Goal: Information Seeking & Learning: Learn about a topic

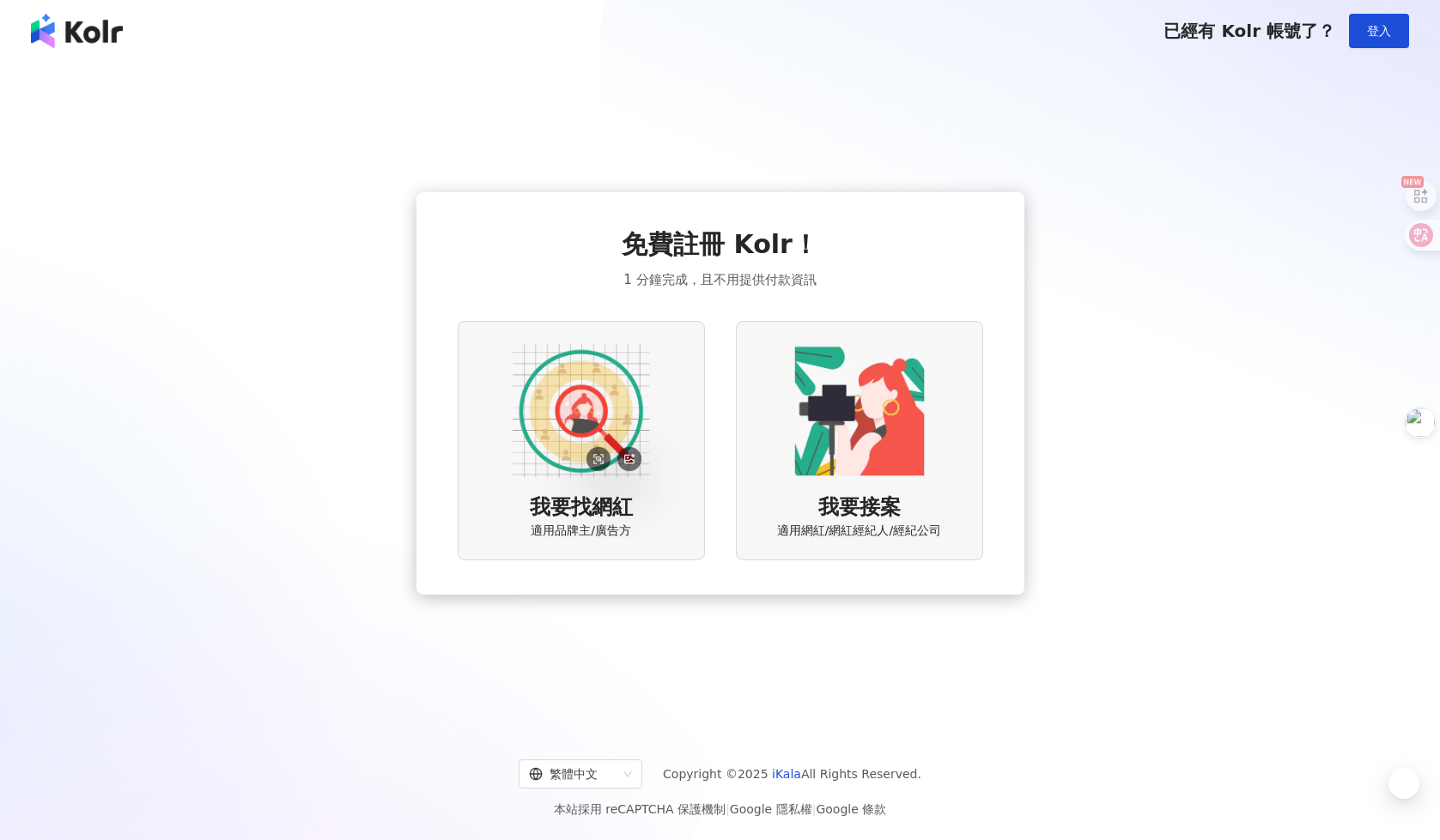
click at [539, 413] on img at bounding box center [581, 411] width 137 height 137
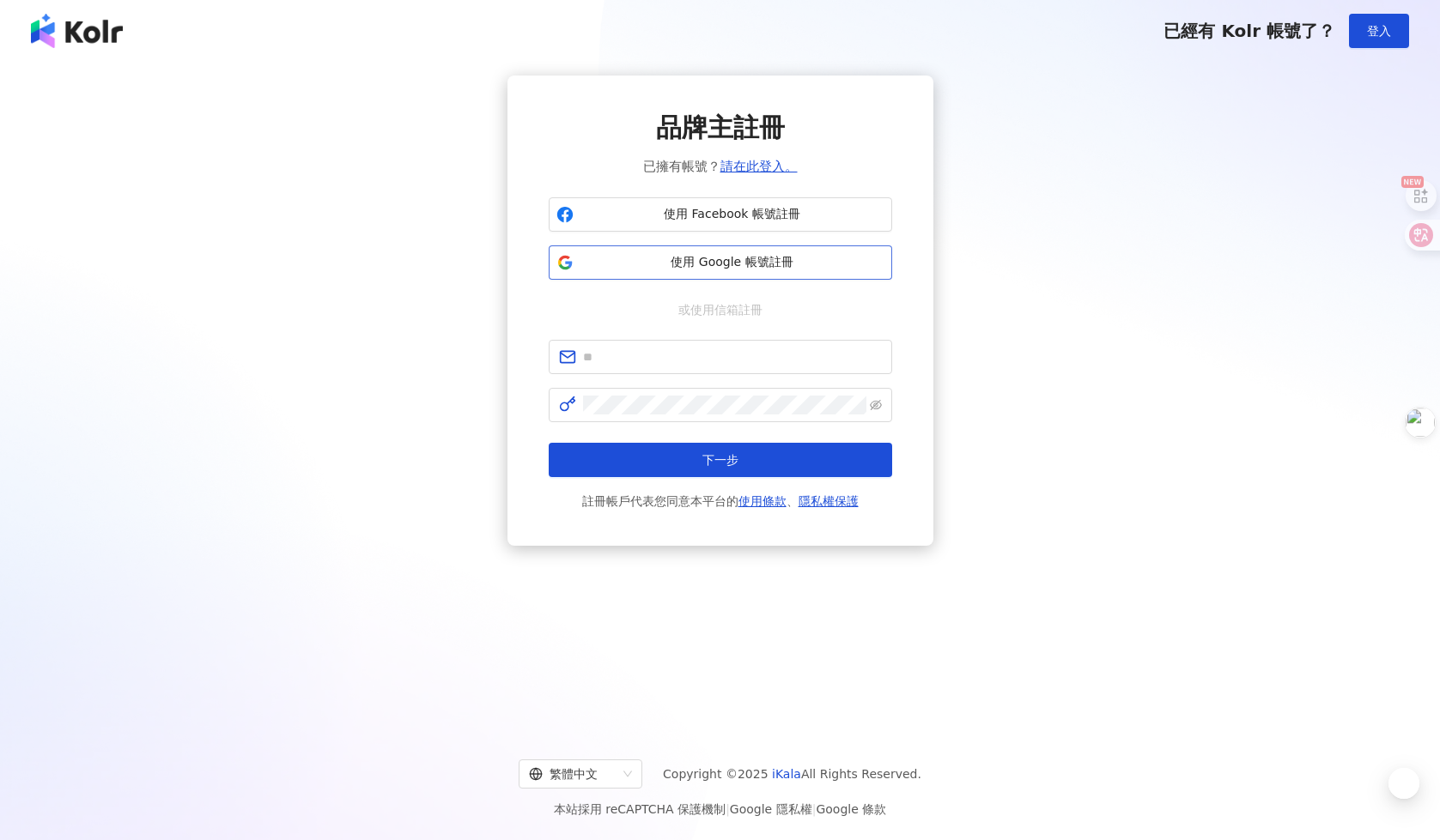
click at [691, 261] on span "使用 Google 帳號註冊" at bounding box center [732, 263] width 304 height 17
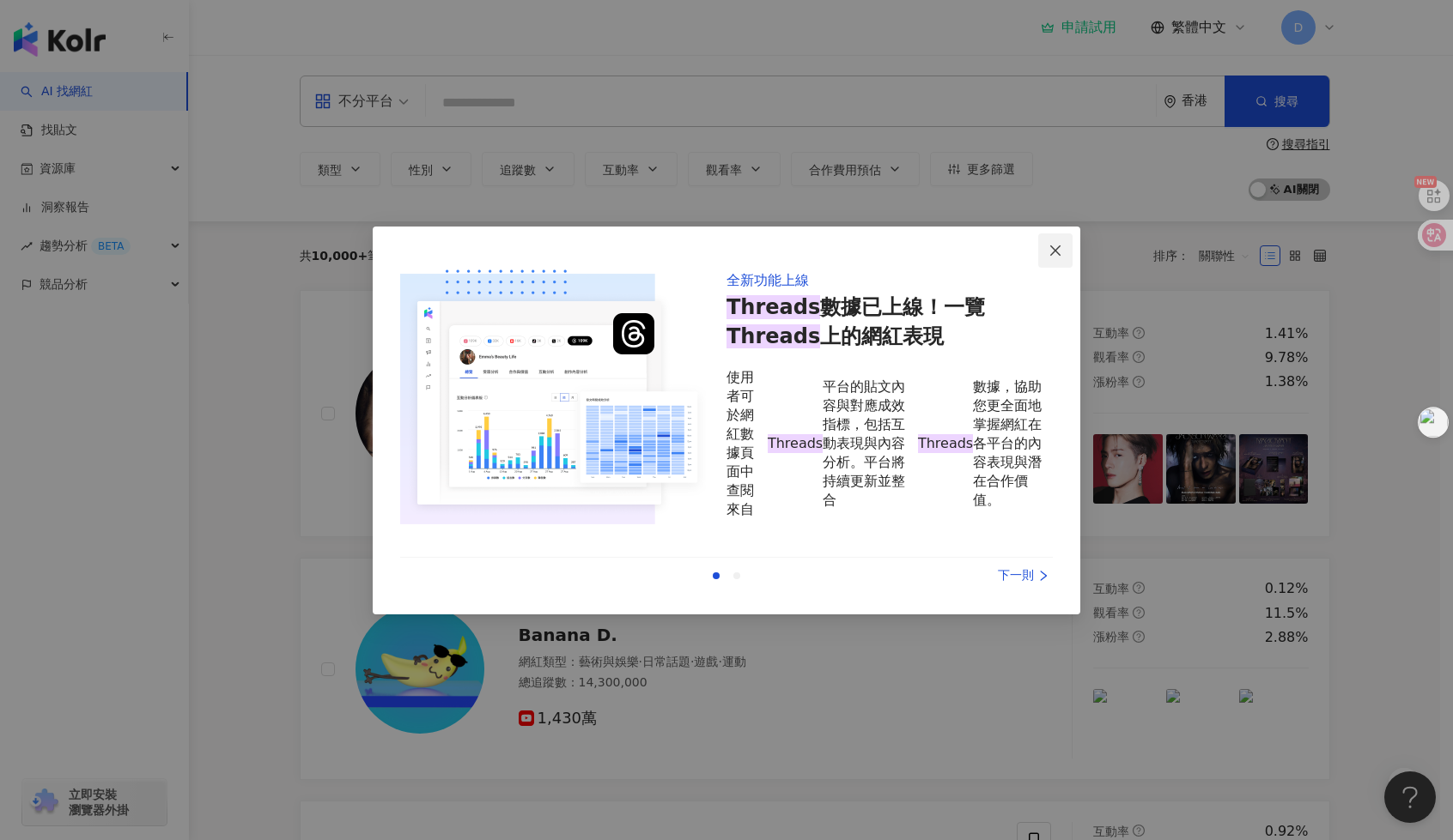
drag, startPoint x: 1071, startPoint y: 252, endPoint x: 1043, endPoint y: 256, distance: 28.3
click at [1063, 256] on span "Close" at bounding box center [1055, 251] width 35 height 14
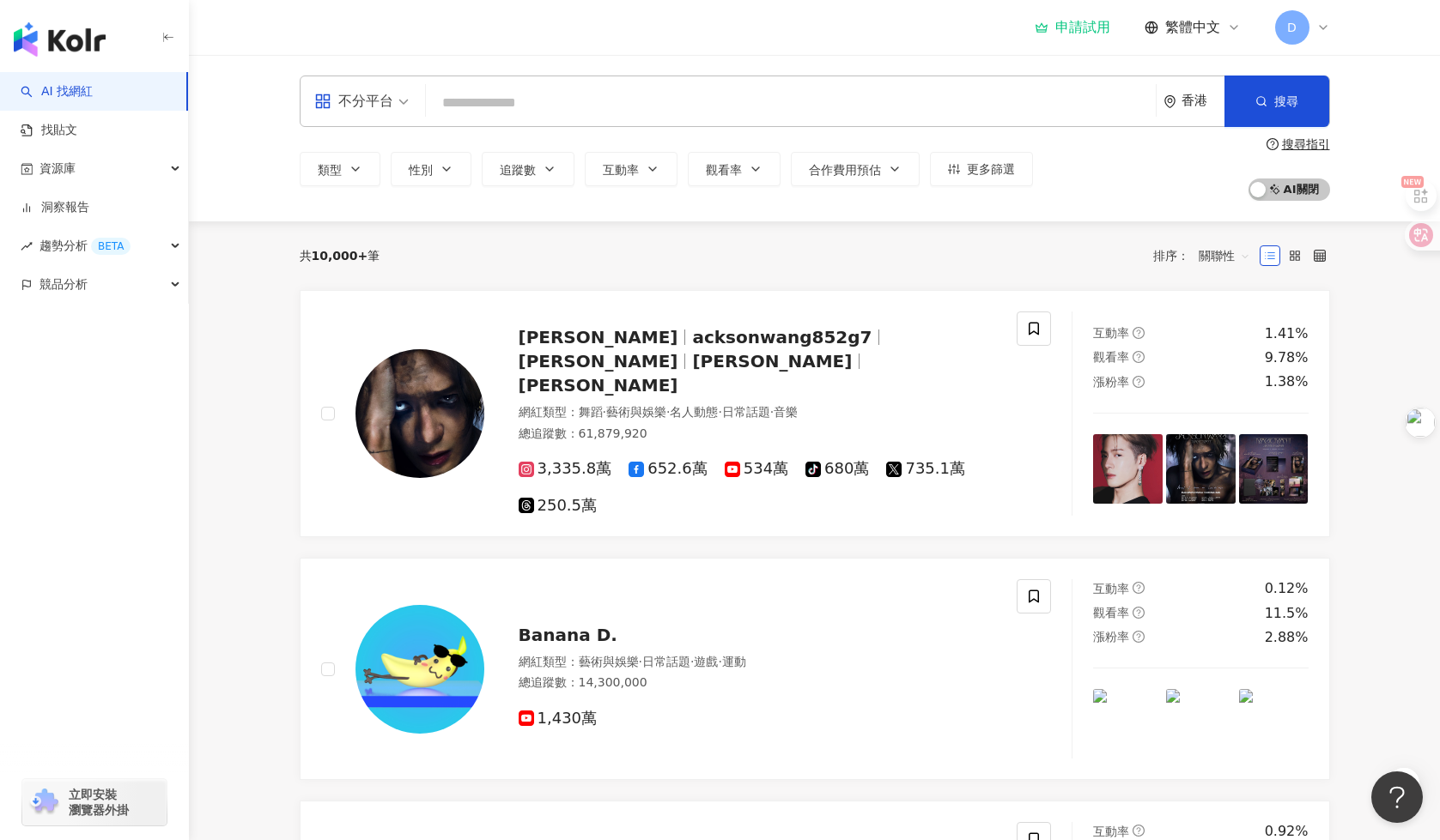
click at [1055, 256] on div "共 10,000+ 筆 排序： 關聯性" at bounding box center [815, 255] width 1031 height 27
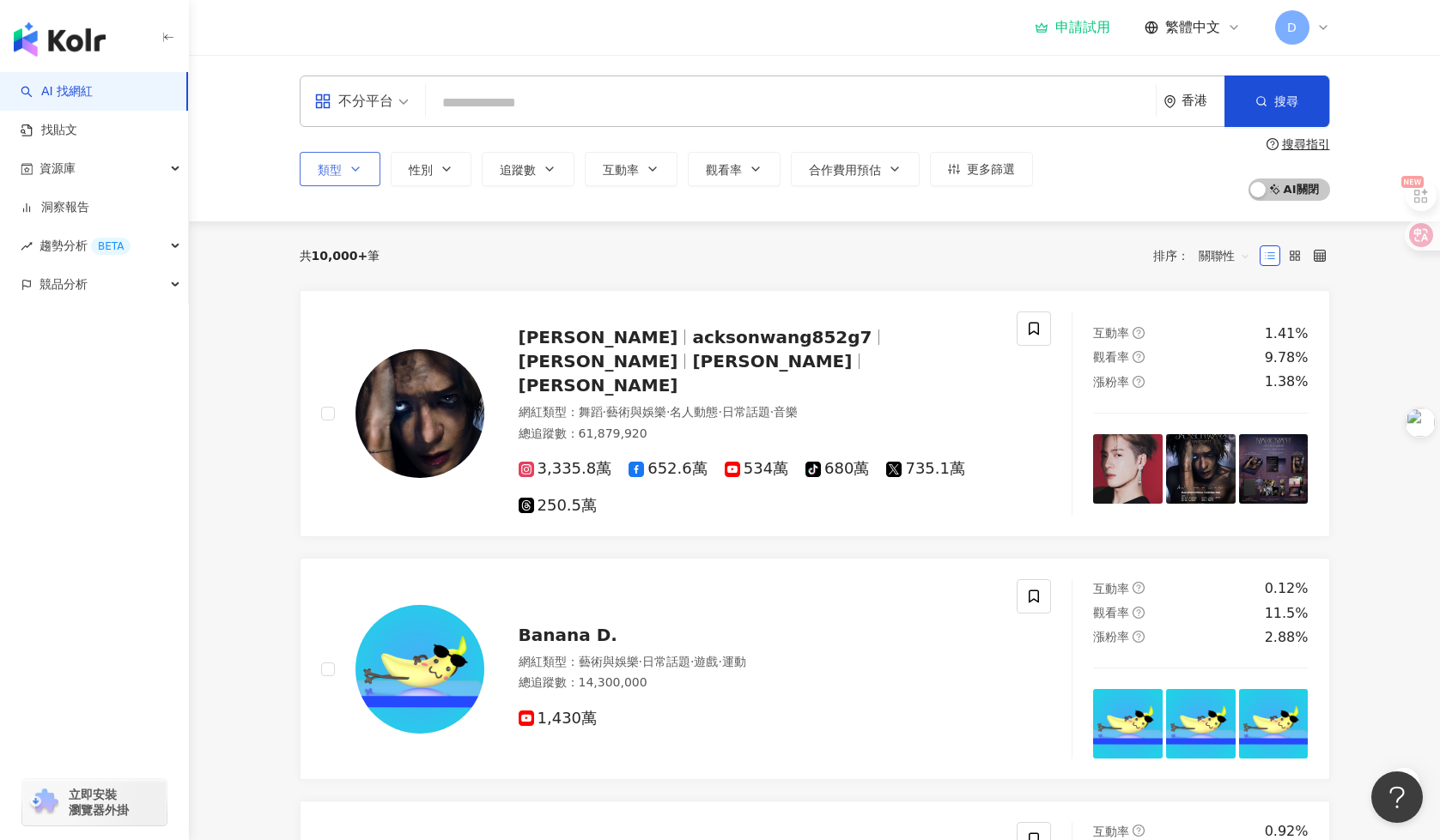
click at [357, 172] on icon "button" at bounding box center [355, 169] width 14 height 14
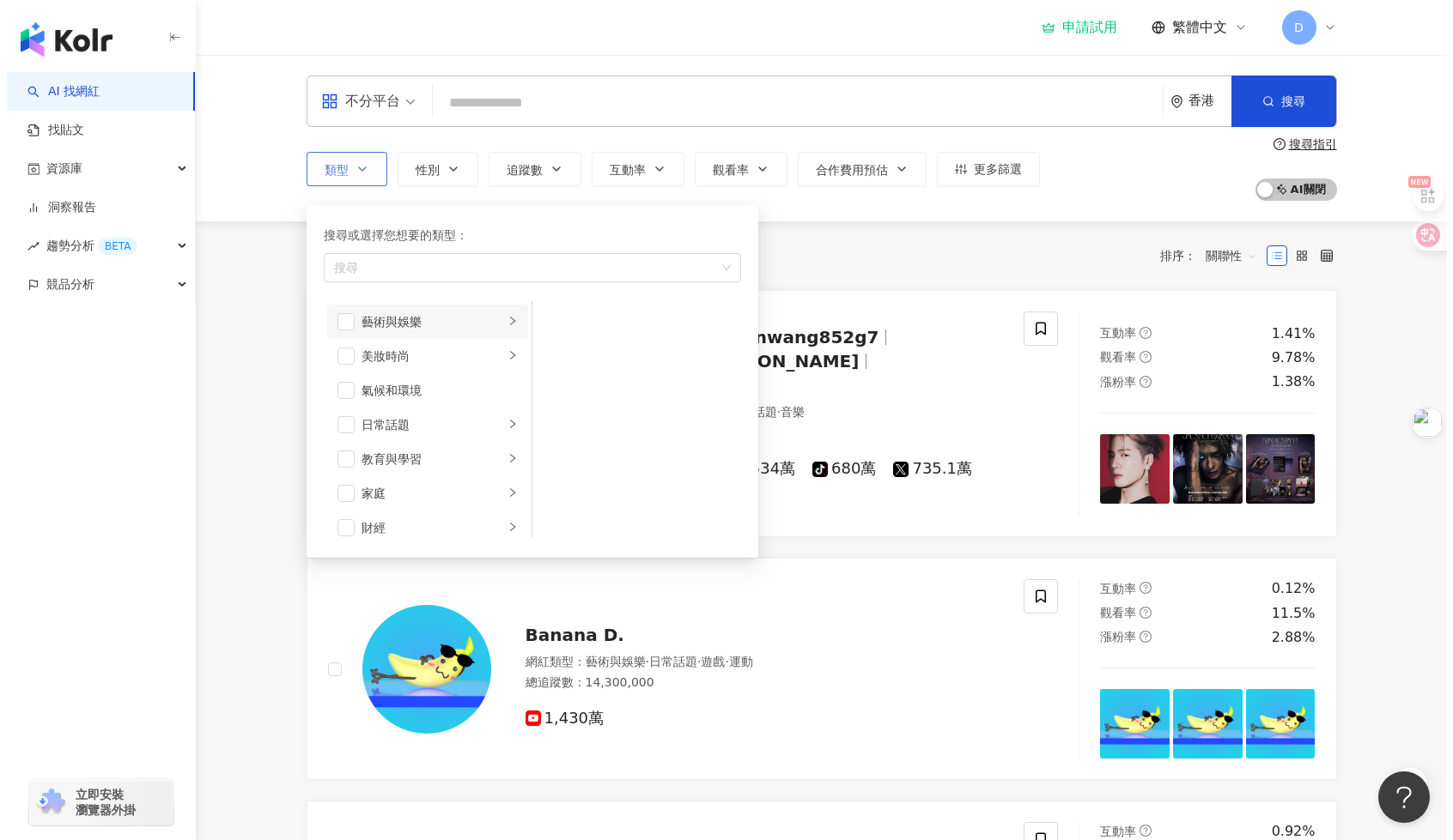
scroll to position [172, 0]
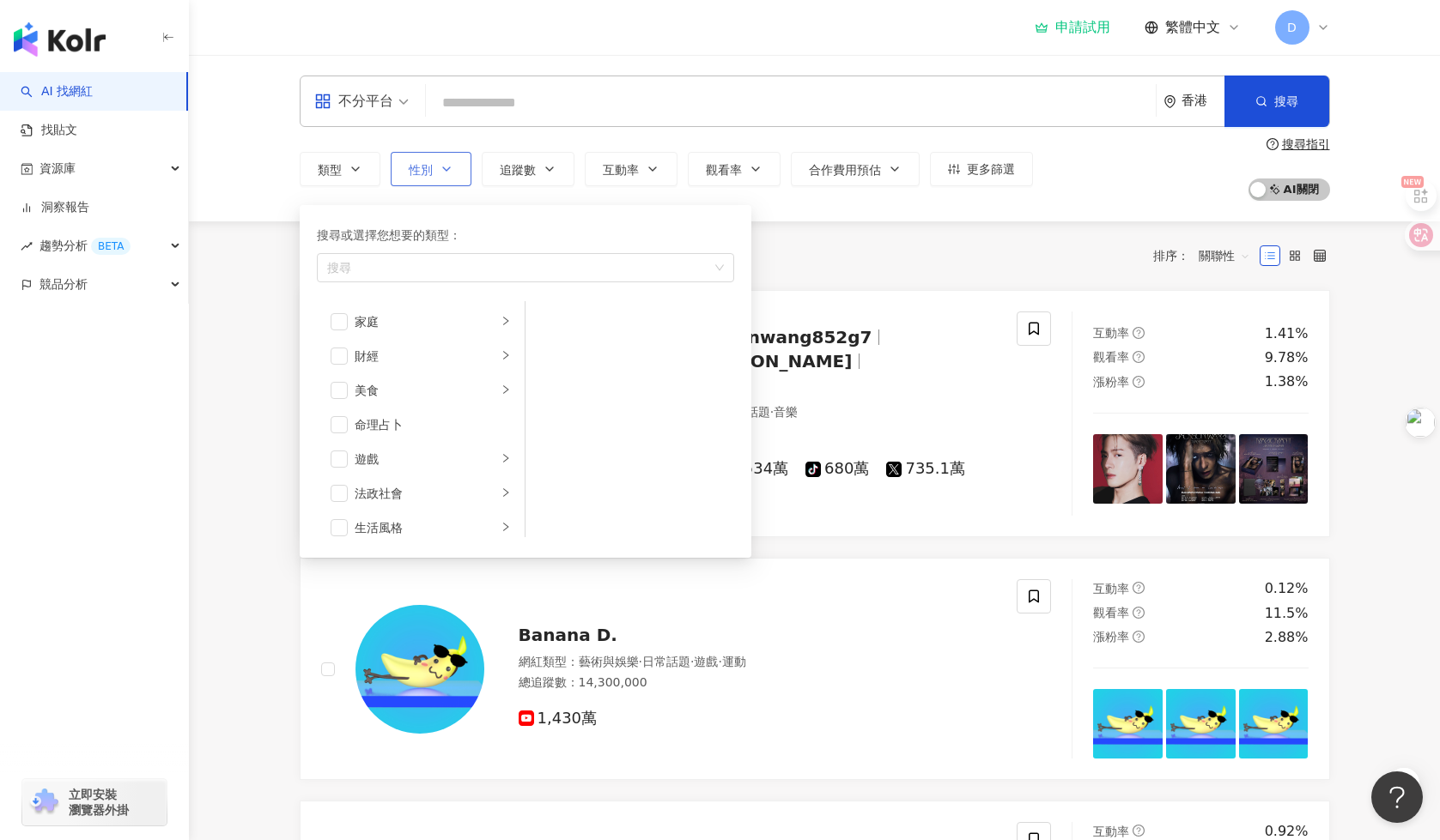
click at [448, 182] on button "性別" at bounding box center [431, 169] width 81 height 35
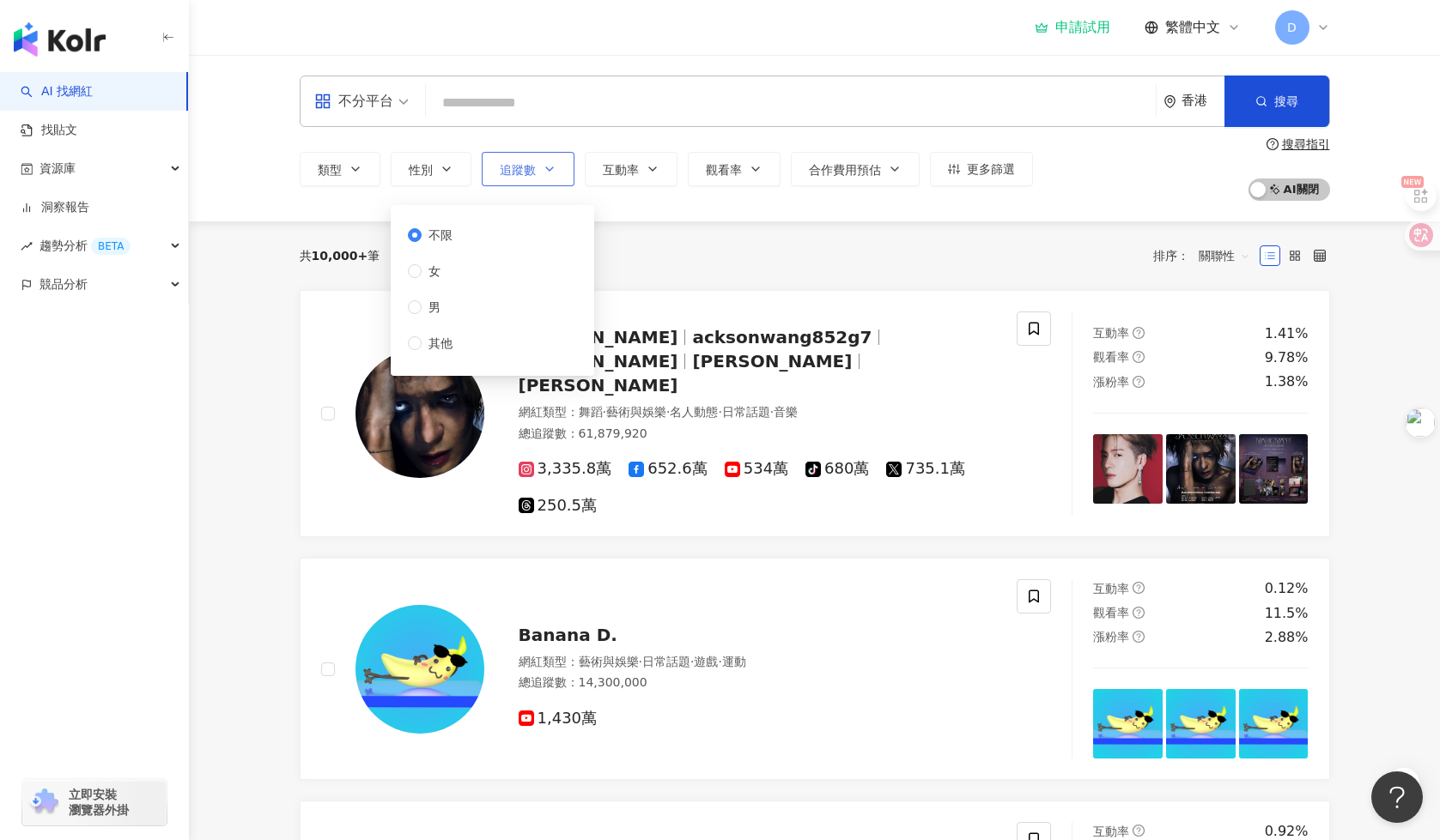
click at [514, 172] on span "追蹤數" at bounding box center [517, 170] width 36 height 14
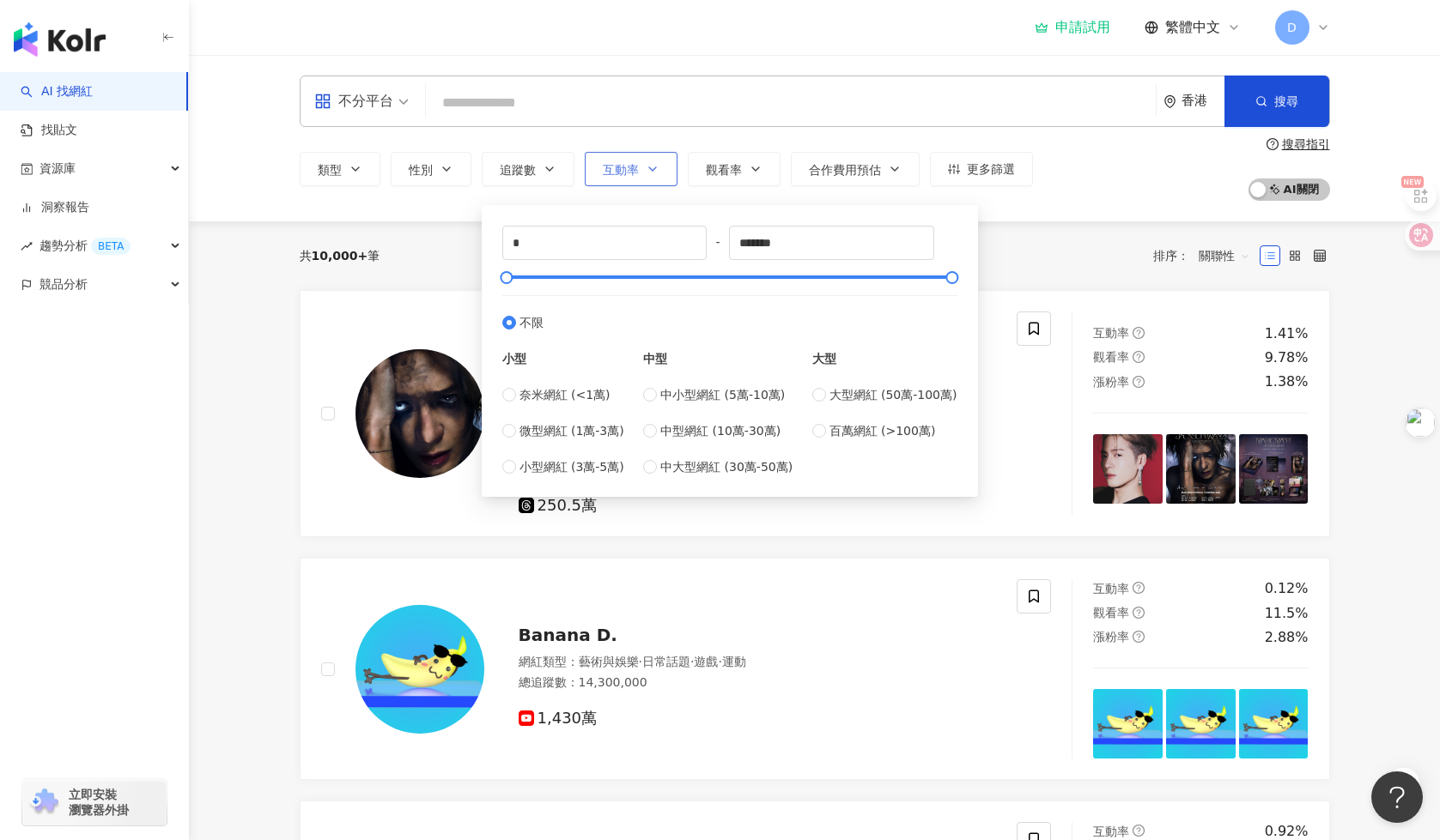
click at [630, 163] on span "互動率" at bounding box center [620, 170] width 36 height 14
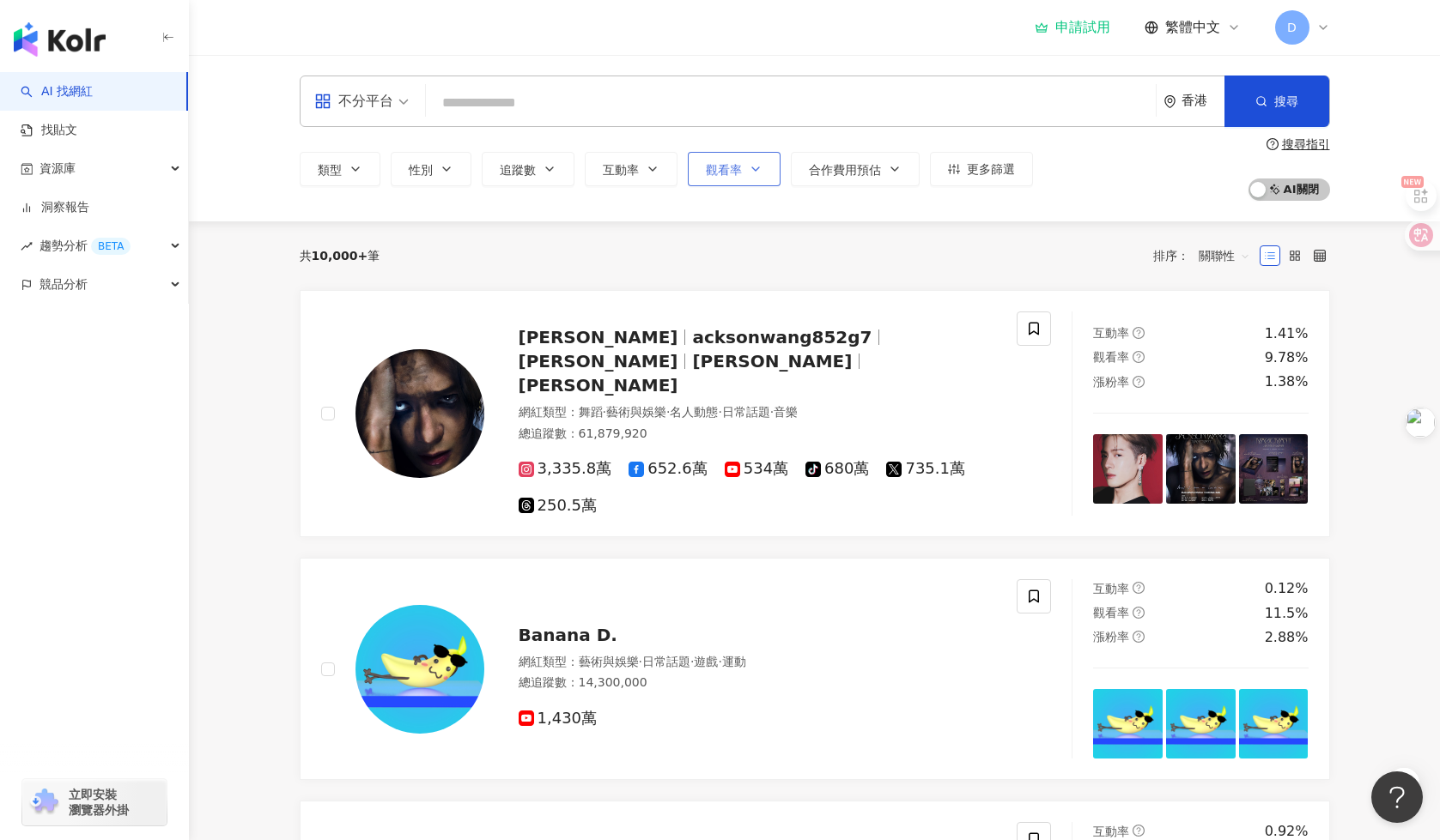
click at [716, 152] on button "觀看率" at bounding box center [734, 169] width 93 height 35
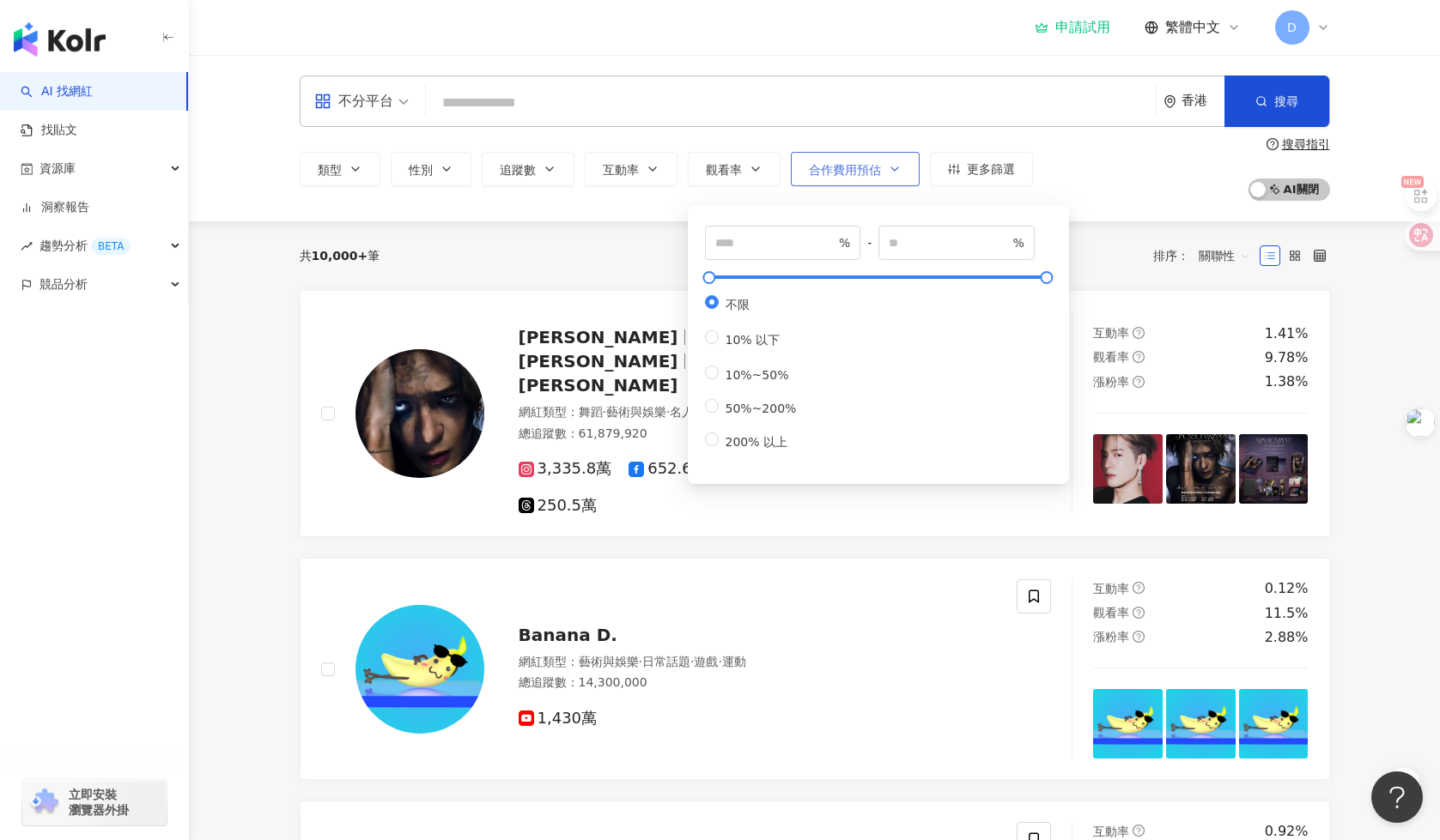
click at [883, 171] on button "合作費用預估" at bounding box center [854, 169] width 129 height 35
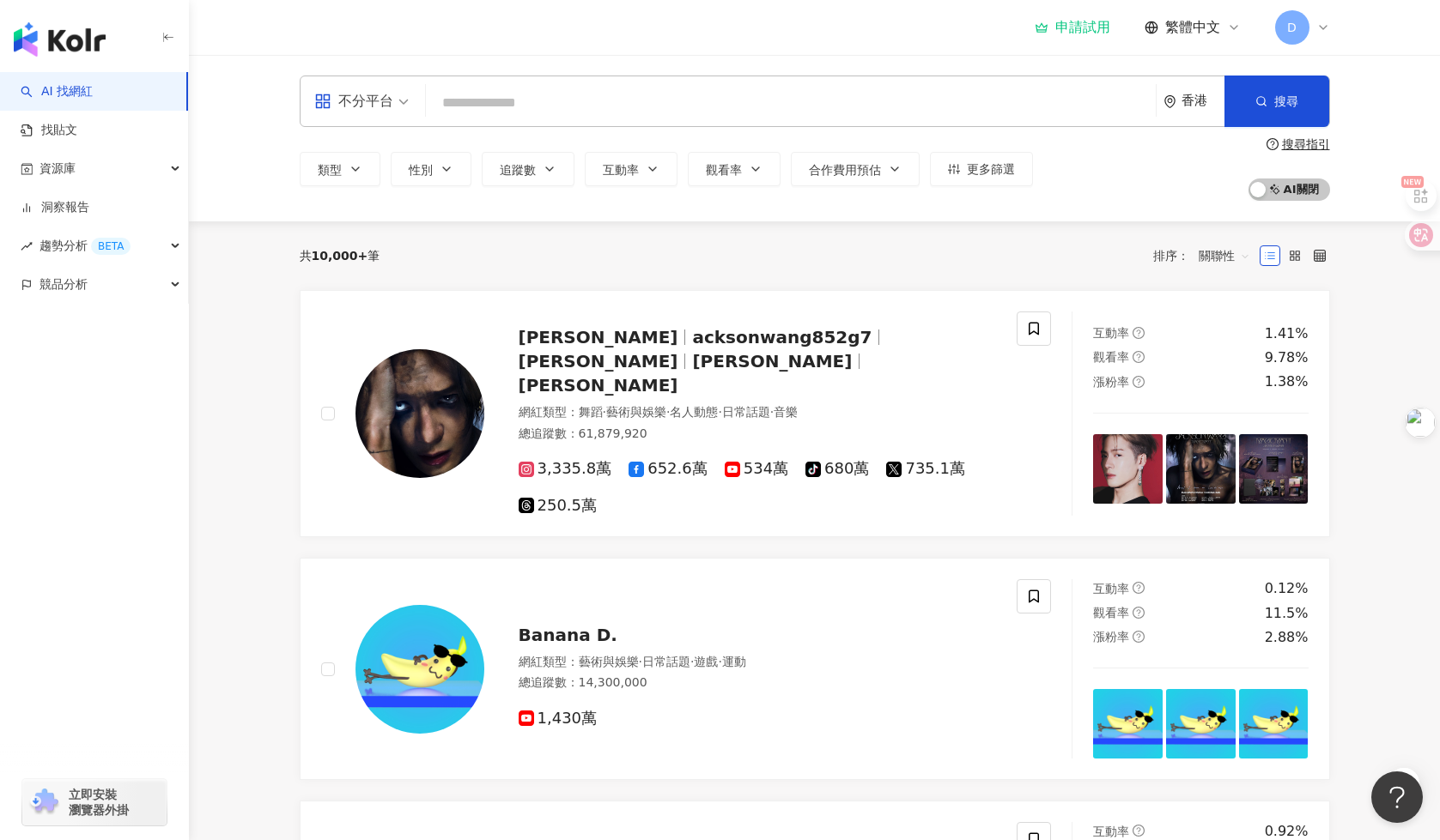
click at [996, 151] on div "類型 性別 追蹤數 互動率 觀看率 合作費用預估 更多篩選 不限 女 男 其他 * - ******* 不限 小型 奈米網紅 (<1萬) 微型網紅 (1萬-3…" at bounding box center [815, 169] width 1031 height 64
click at [1010, 165] on span "更多篩選" at bounding box center [990, 169] width 48 height 14
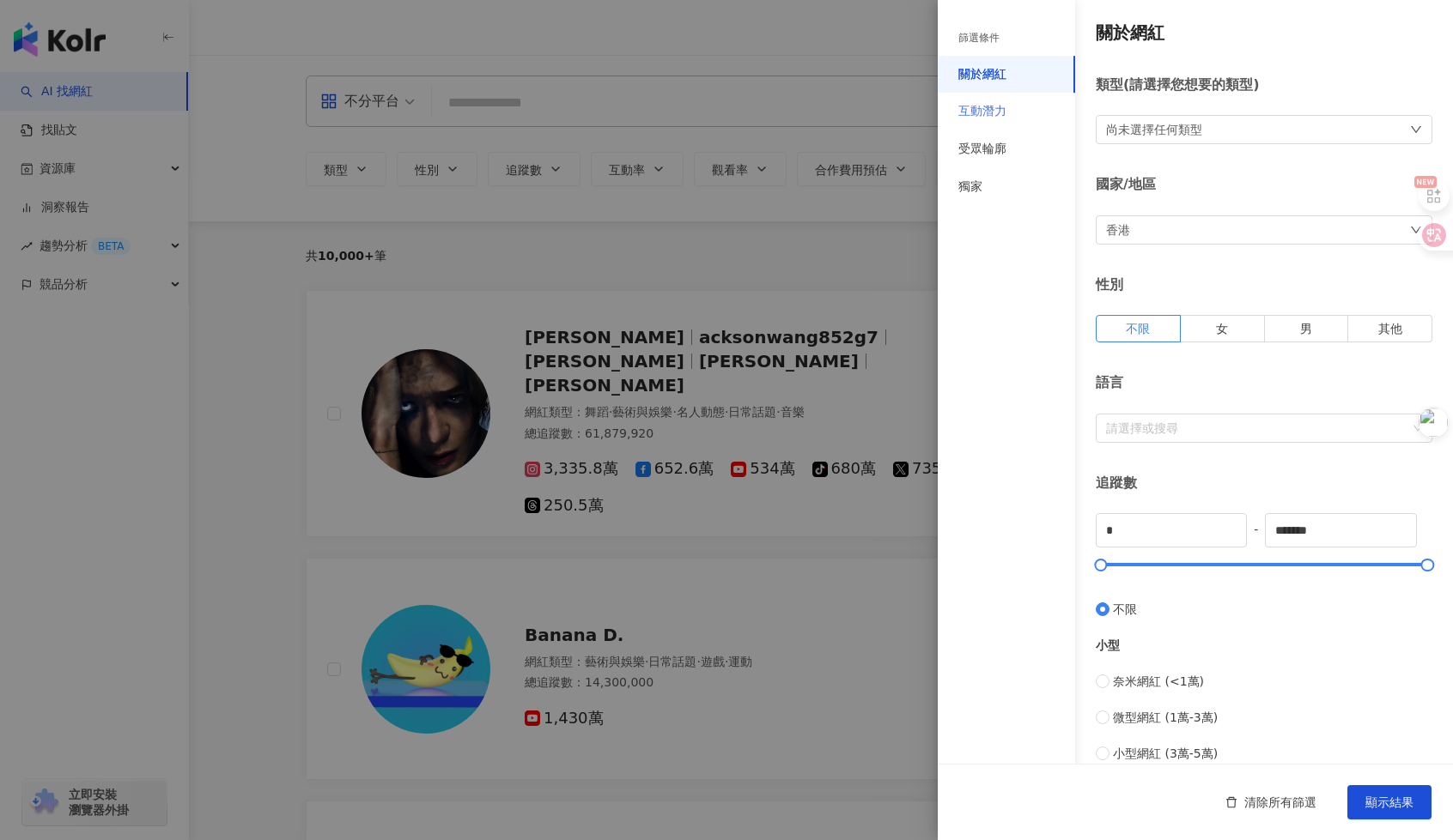
click at [1014, 113] on div "互動潛力" at bounding box center [1006, 112] width 137 height 38
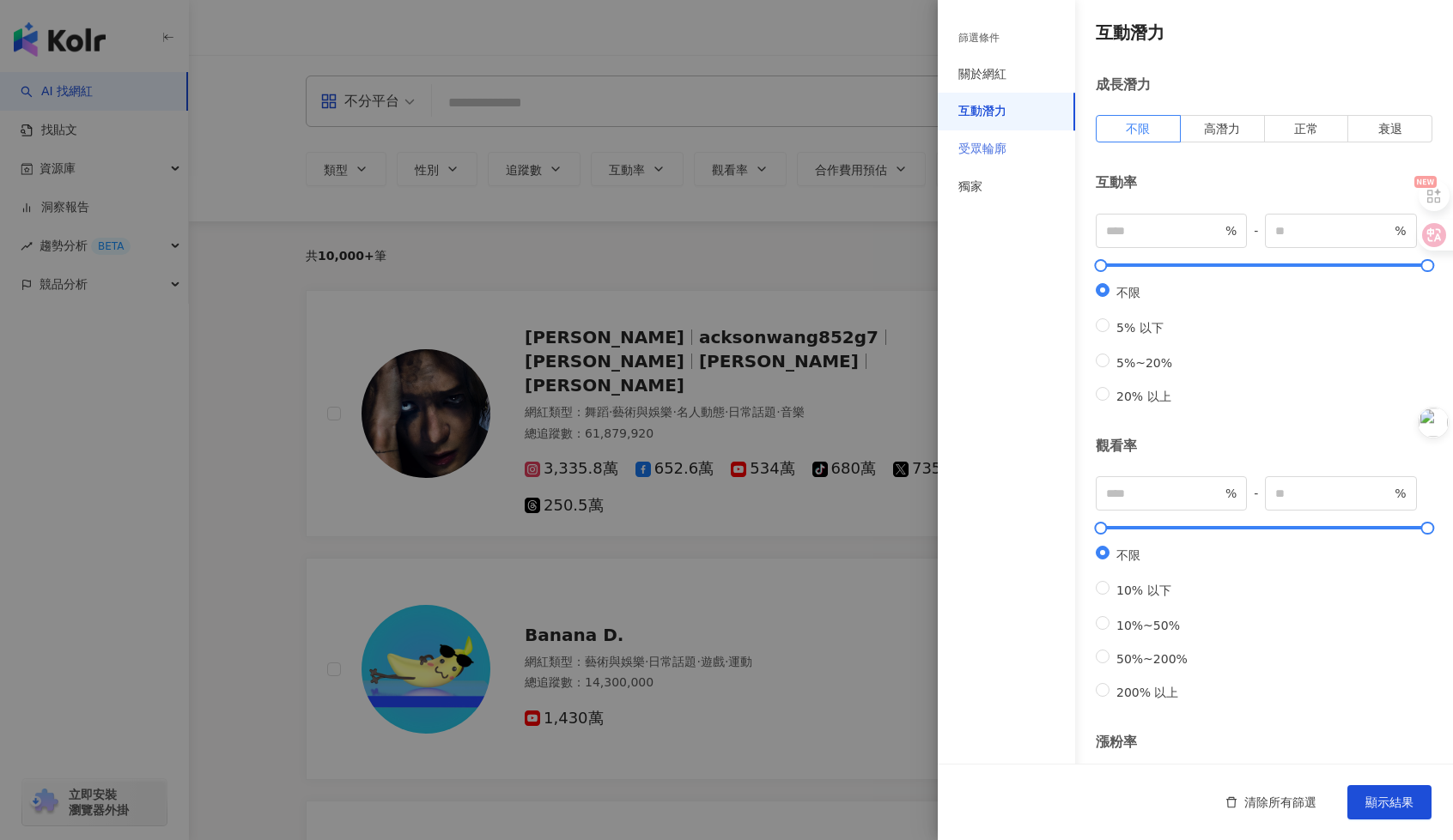
click at [1014, 145] on div "受眾輪廓" at bounding box center [1006, 149] width 137 height 38
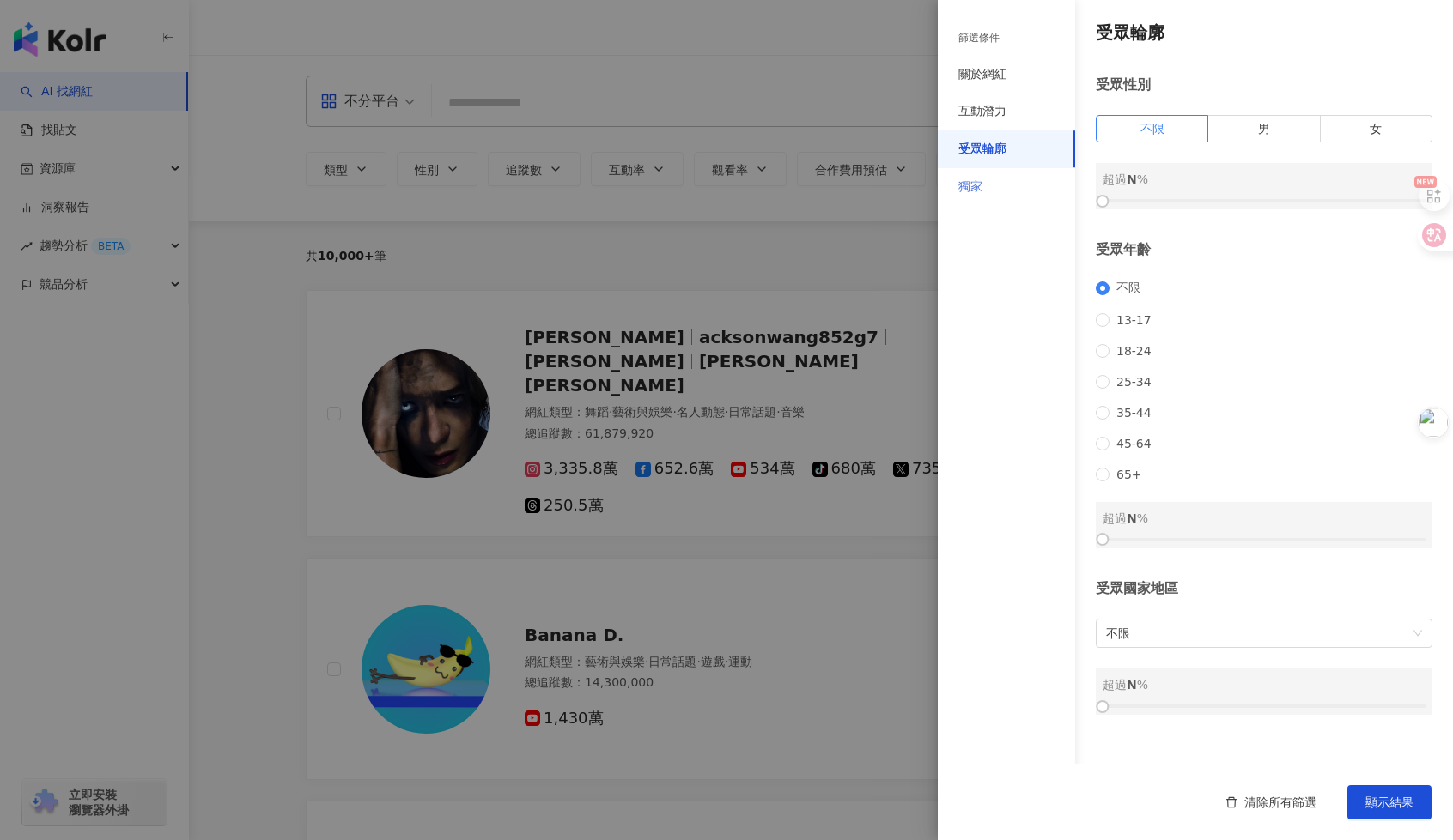
click at [996, 196] on div "獨家" at bounding box center [1006, 187] width 137 height 38
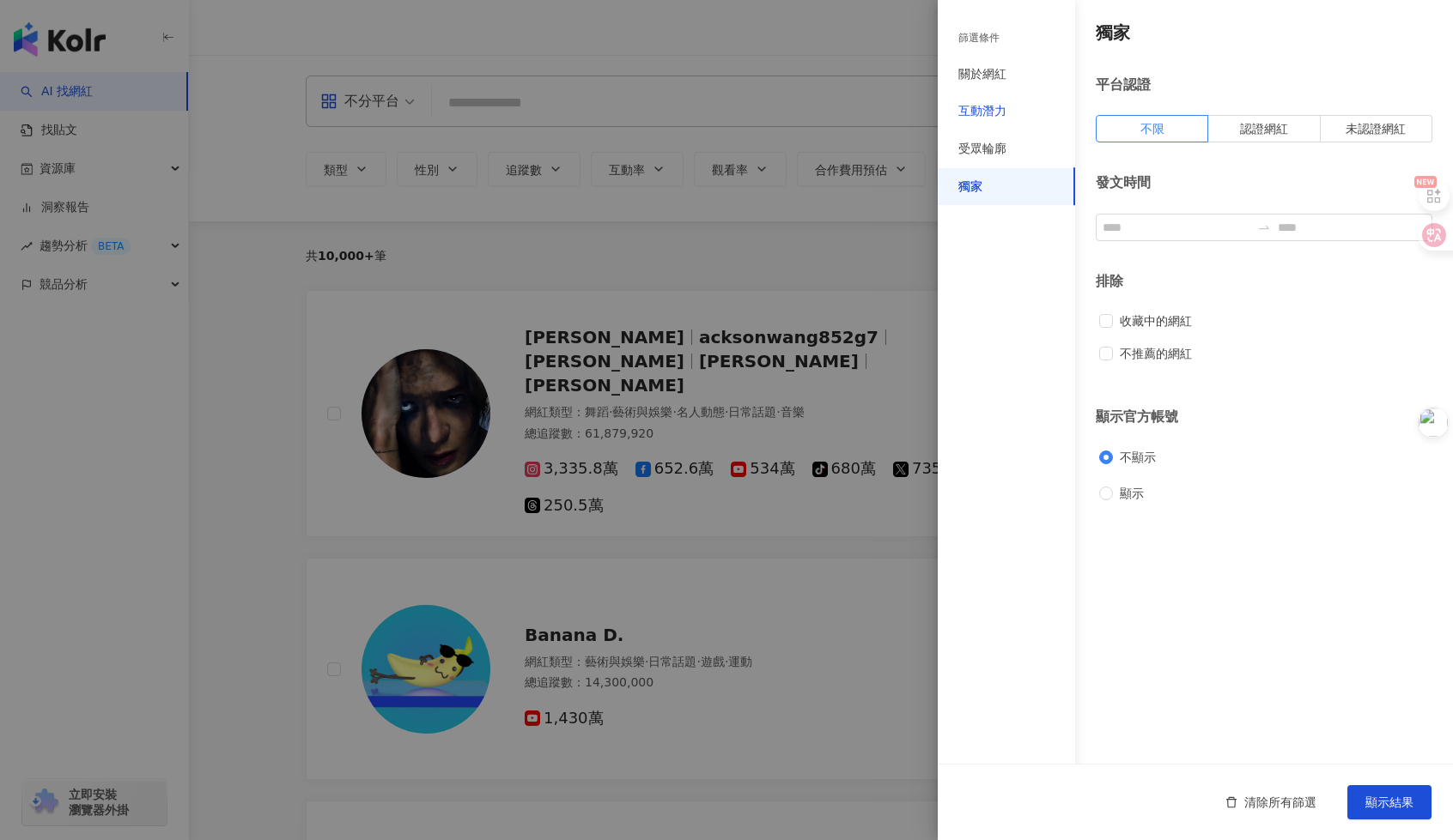
click at [1002, 119] on div "互動潛力" at bounding box center [982, 112] width 48 height 17
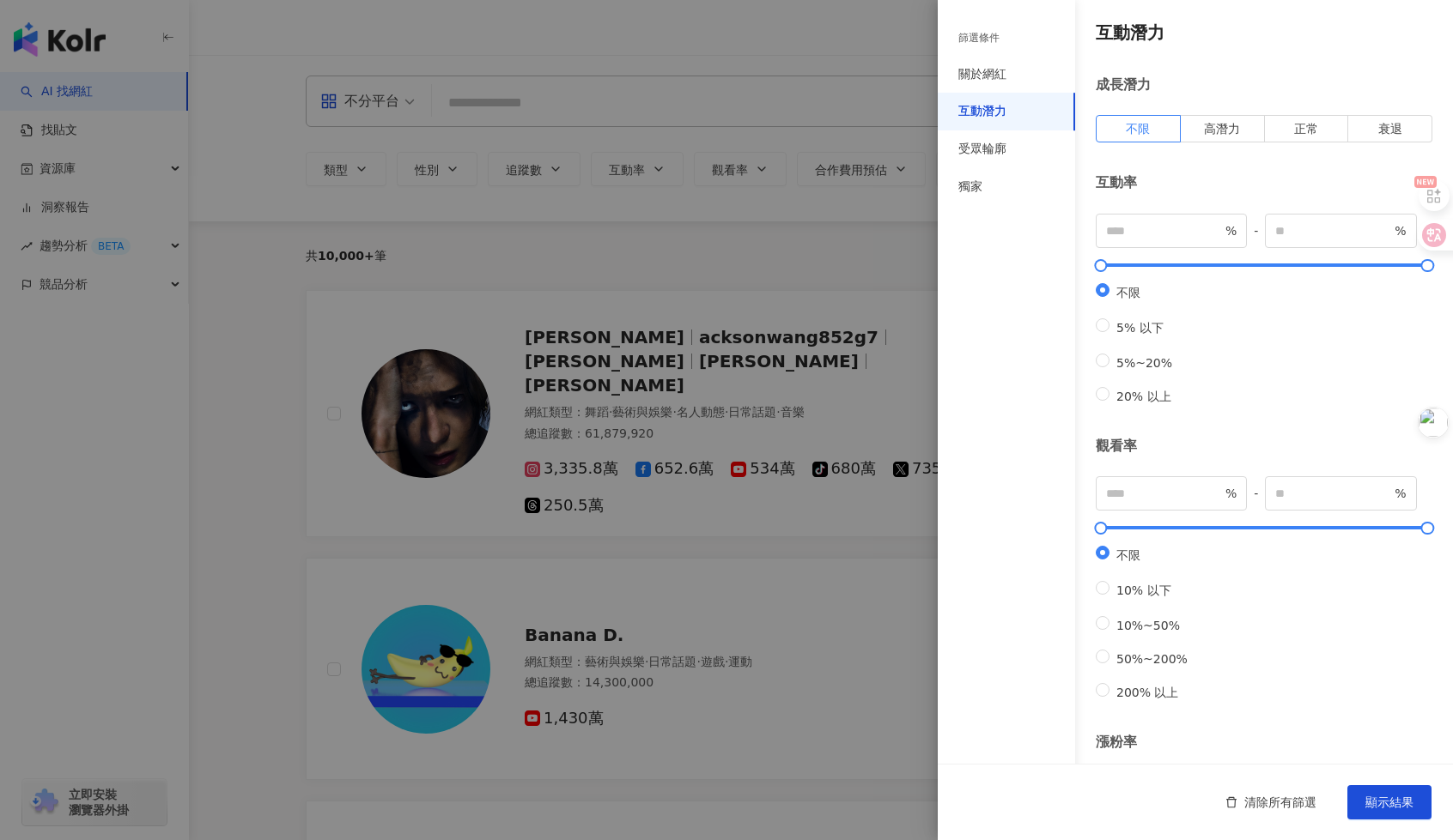
click at [1002, 93] on div "互動潛力" at bounding box center [1006, 112] width 137 height 38
click at [1002, 76] on div "關於網紅" at bounding box center [982, 74] width 48 height 17
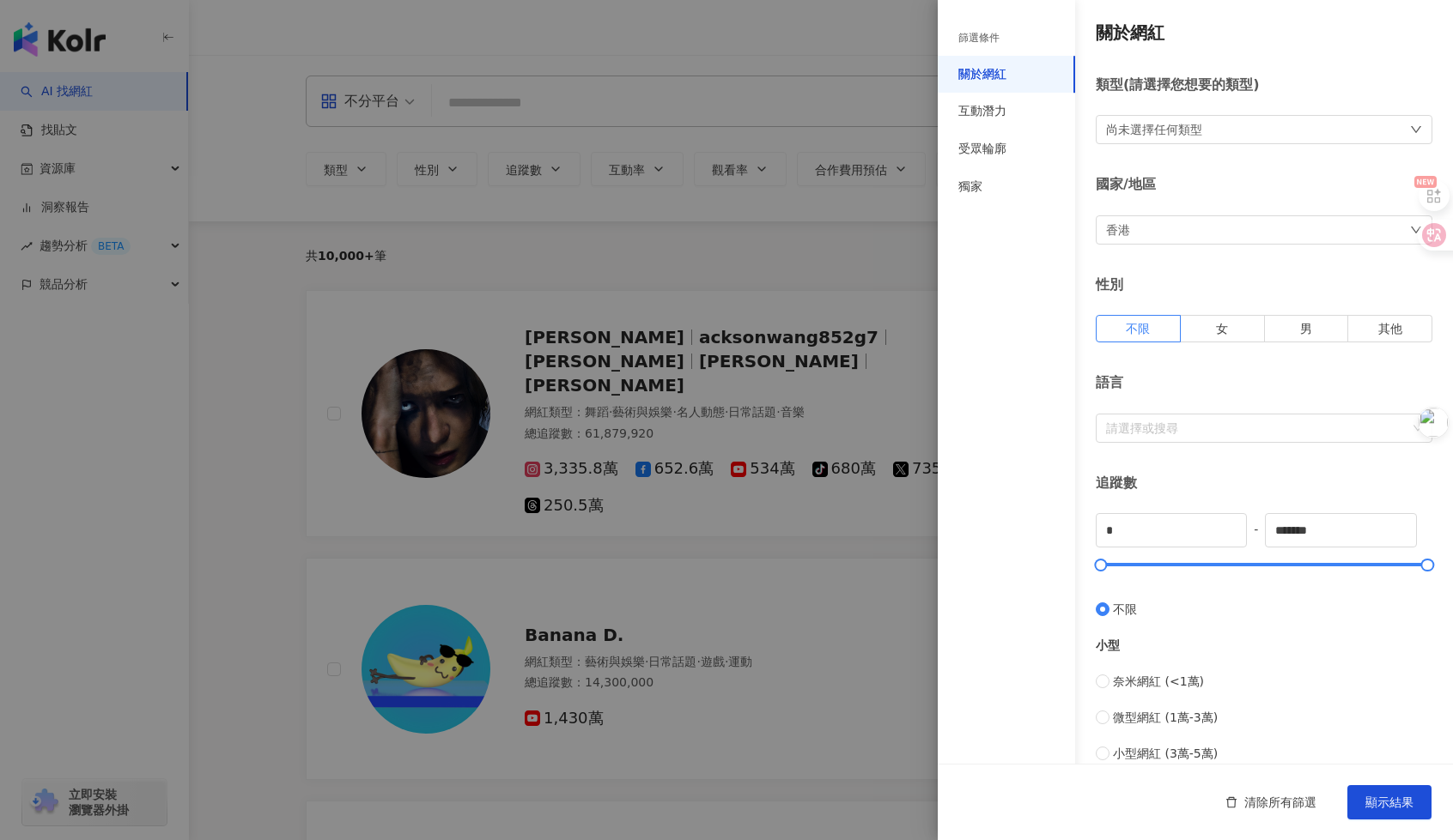
click at [1178, 115] on div "尚未選擇任何類型" at bounding box center [1263, 130] width 337 height 29
click at [1045, 248] on div "篩選條件 關於網紅 互動潛力 受眾輪廓 獨家" at bounding box center [1006, 430] width 137 height 819
click at [1224, 226] on div "香港" at bounding box center [1263, 230] width 337 height 29
click at [1224, 226] on div "香港 香港 jp hk my 不限區域 台灣 日本 [GEOGRAPHIC_DATA] 新加坡" at bounding box center [1263, 230] width 337 height 29
click at [974, 300] on div "篩選條件 關於網紅 互動潛力 受眾輪廓 獨家" at bounding box center [1006, 430] width 137 height 819
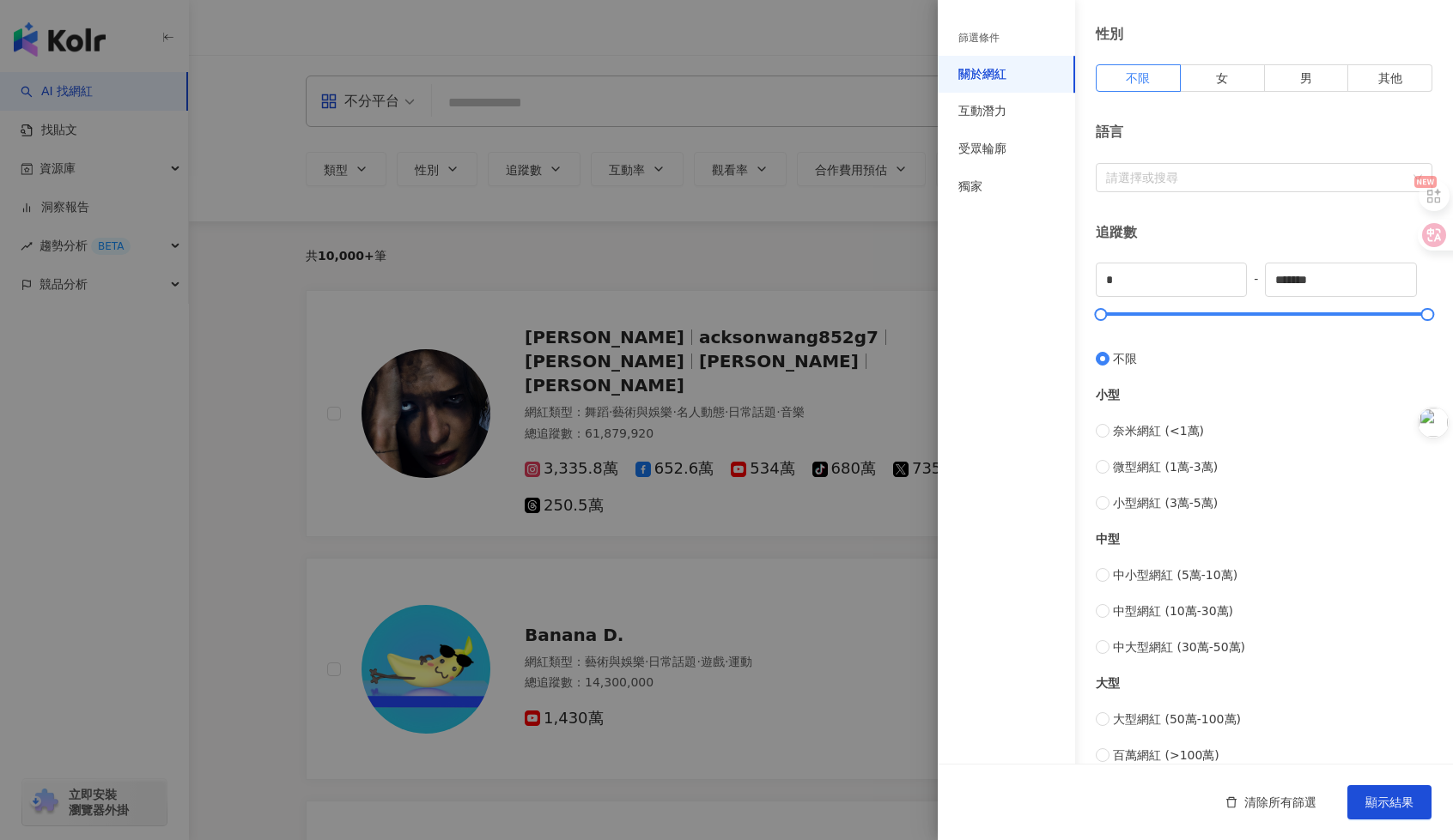
scroll to position [257, 0]
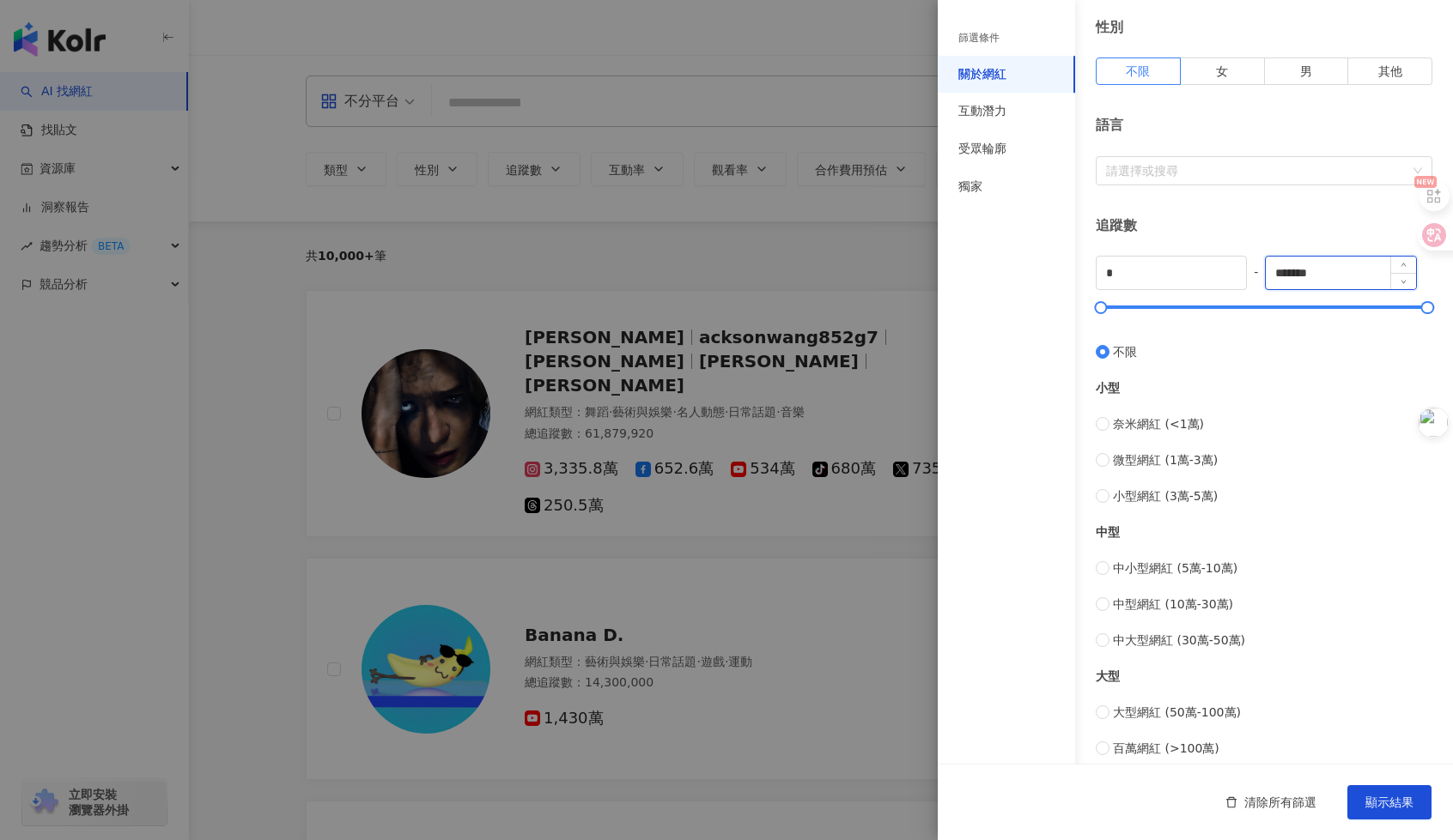
click at [1323, 272] on input "*******" at bounding box center [1339, 272] width 149 height 33
type input "*****"
click at [942, 245] on div "篩選條件 關於網紅 互動潛力 受眾輪廓 獨家 關於網紅 類型 ( 請選擇您想要的類型 ) 尚未選擇任何類型 國家/地區 香港 性別 不限 女 男 其他 語言 …" at bounding box center [1195, 390] width 515 height 1296
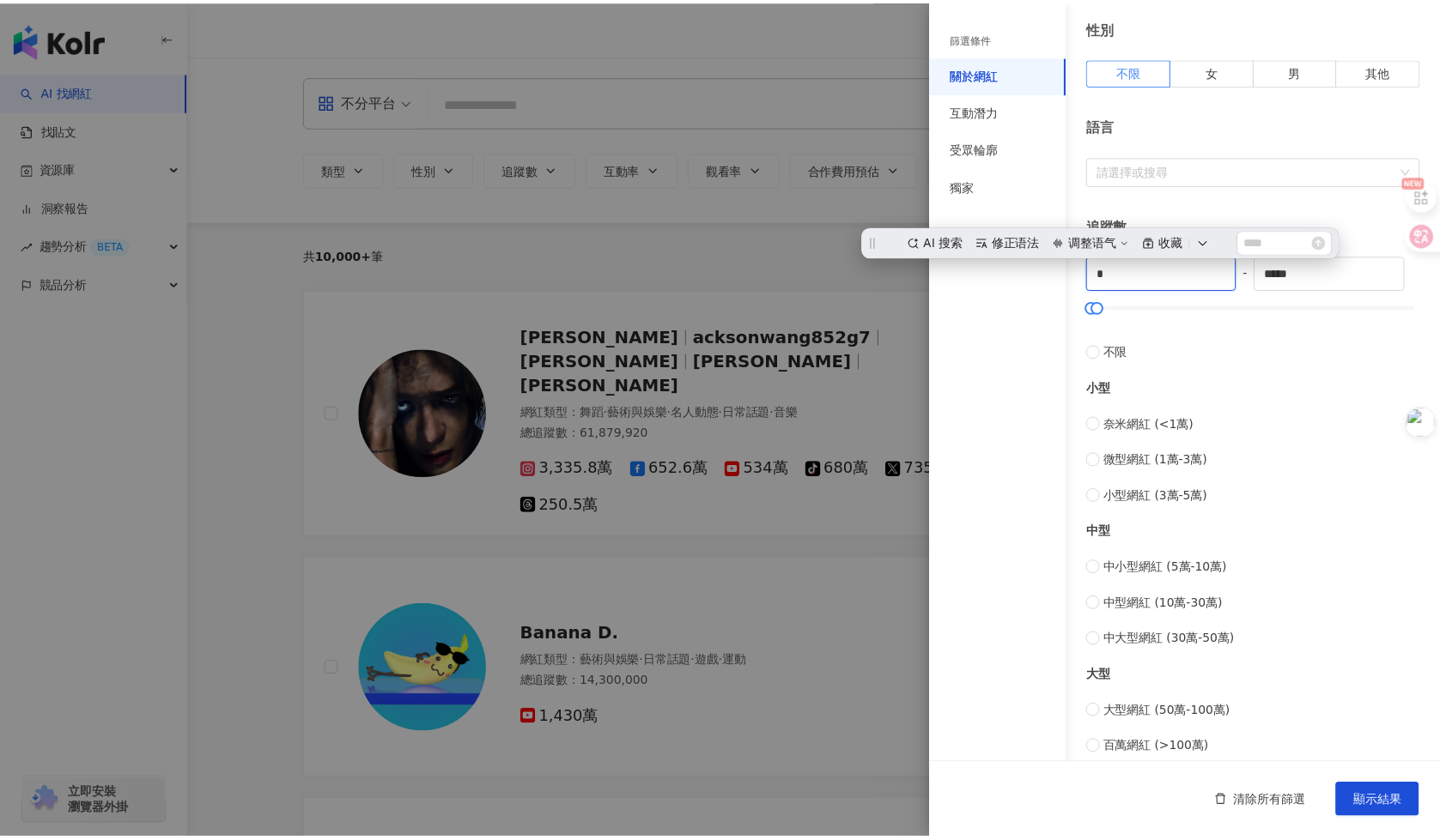
scroll to position [0, 0]
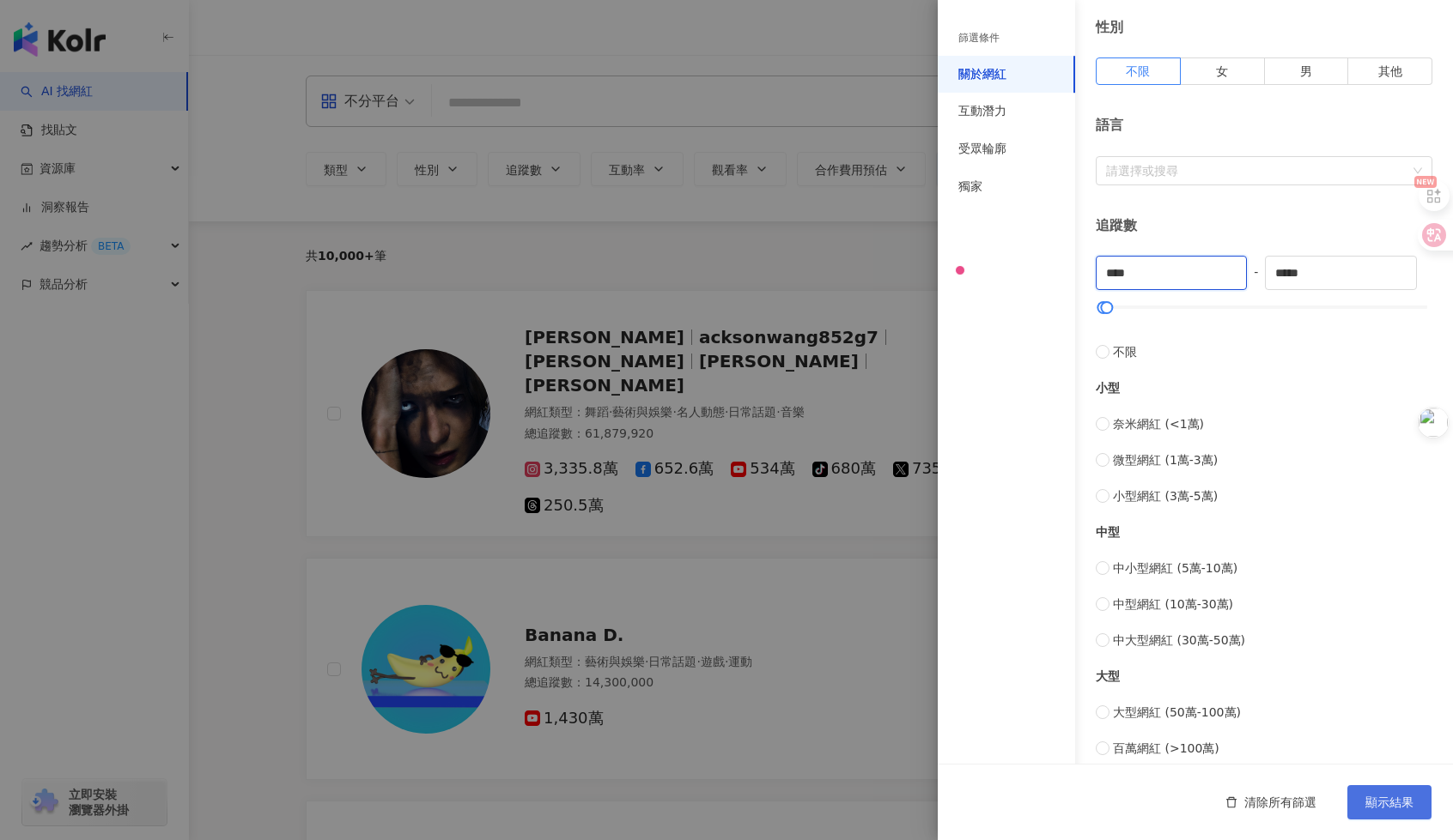
type input "****"
click at [1392, 800] on span "顯示結果" at bounding box center [1388, 802] width 48 height 14
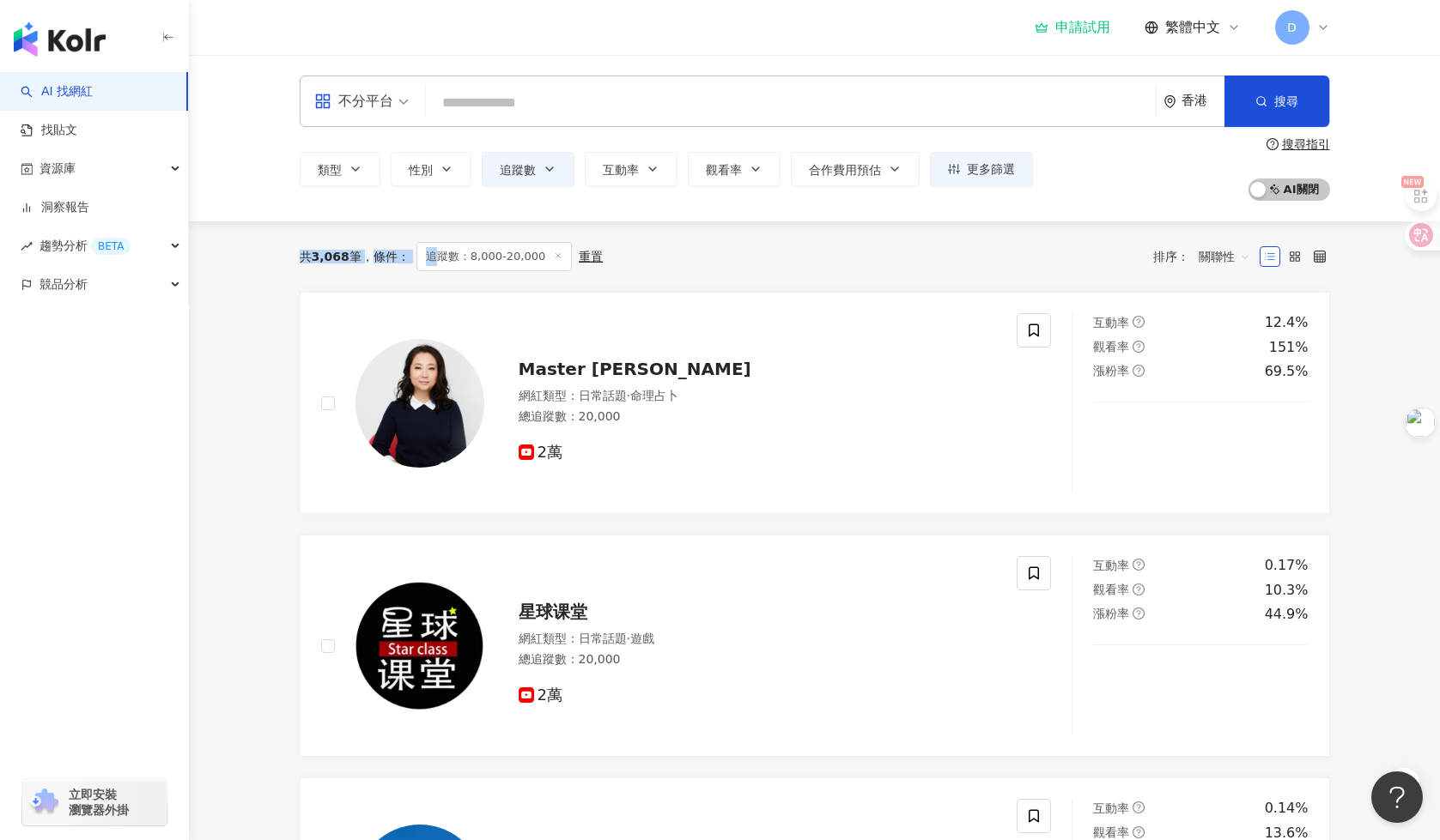
drag, startPoint x: 285, startPoint y: 255, endPoint x: 518, endPoint y: 252, distance: 233.0
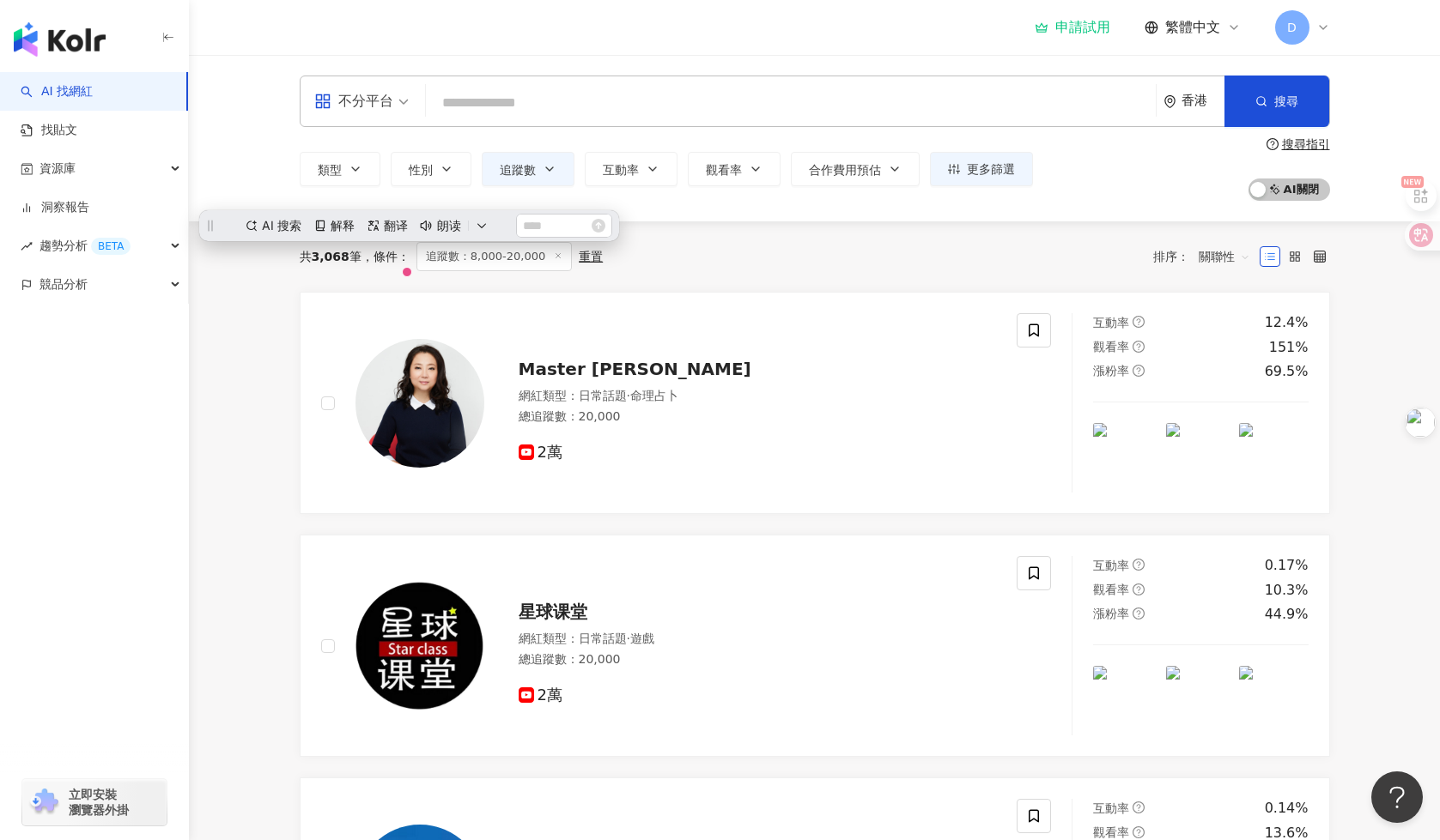
click at [758, 250] on div "共 3,068 筆 條件 ： 追蹤數：8,000-20,000 重置 排序： 關聯性" at bounding box center [815, 256] width 1031 height 29
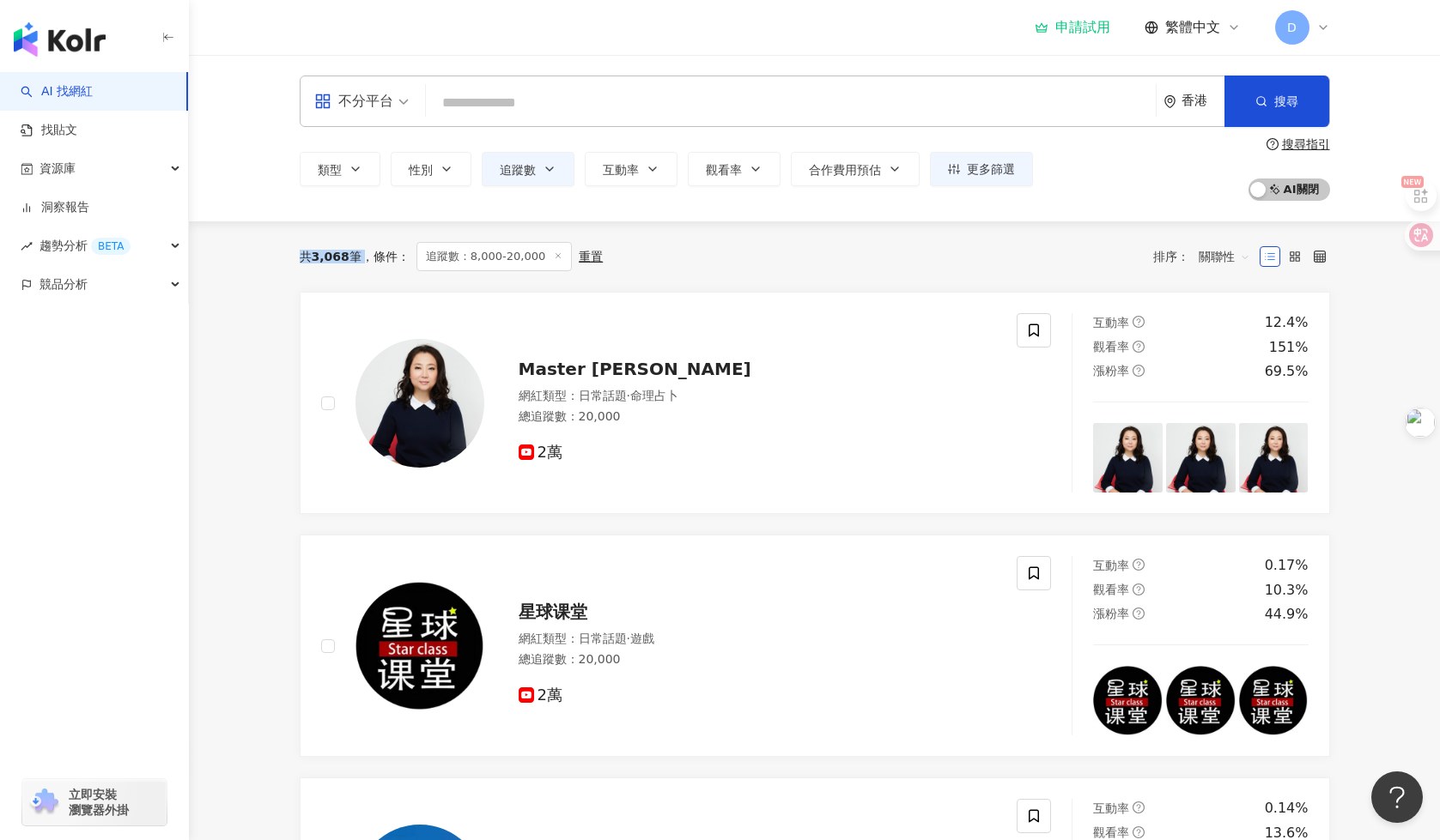
drag, startPoint x: 298, startPoint y: 257, endPoint x: 363, endPoint y: 256, distance: 65.0
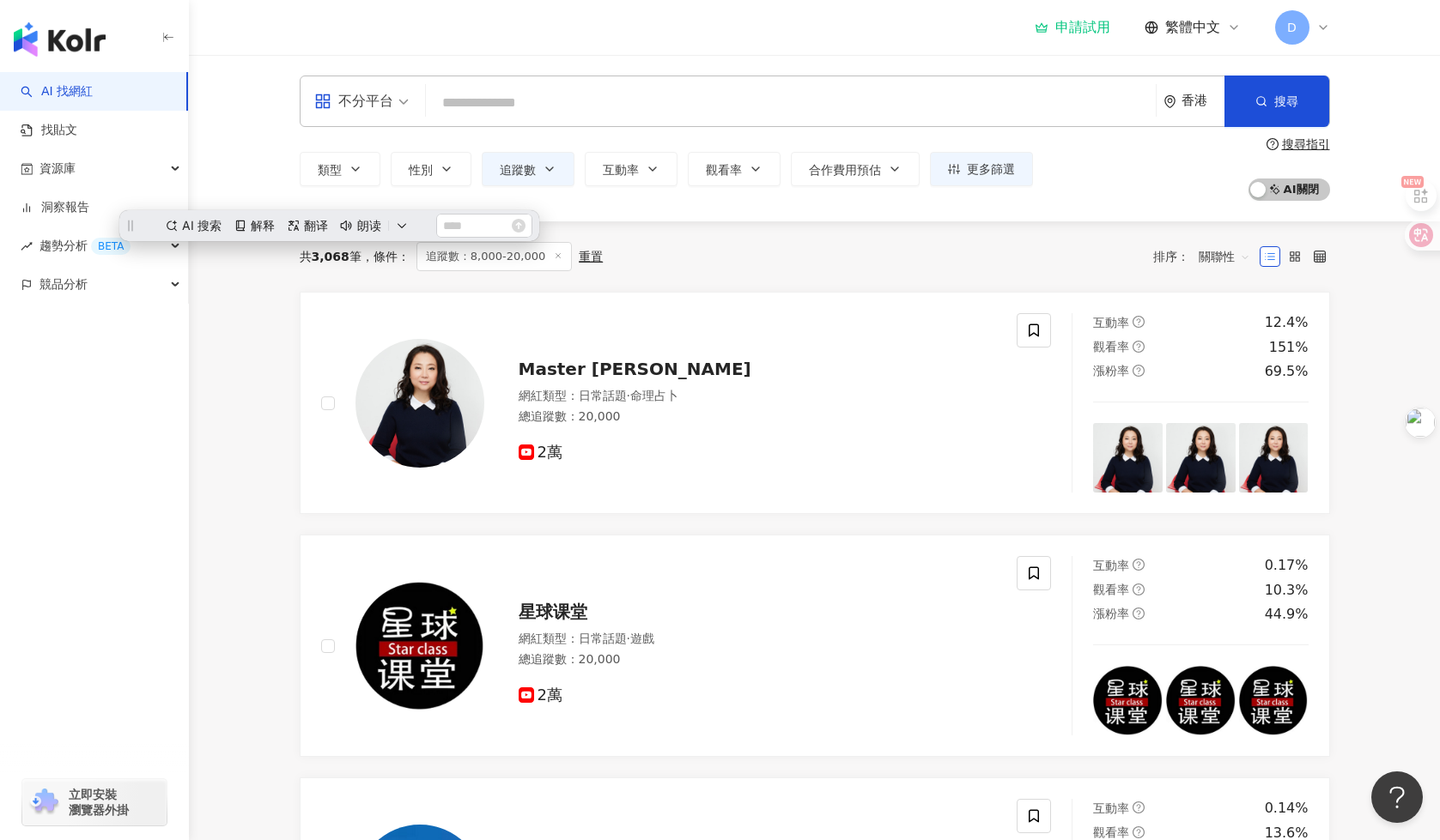
click at [960, 266] on div "共 3,068 筆 條件 ： 追蹤數：8,000-20,000 重置 排序： 關聯性" at bounding box center [815, 256] width 1031 height 29
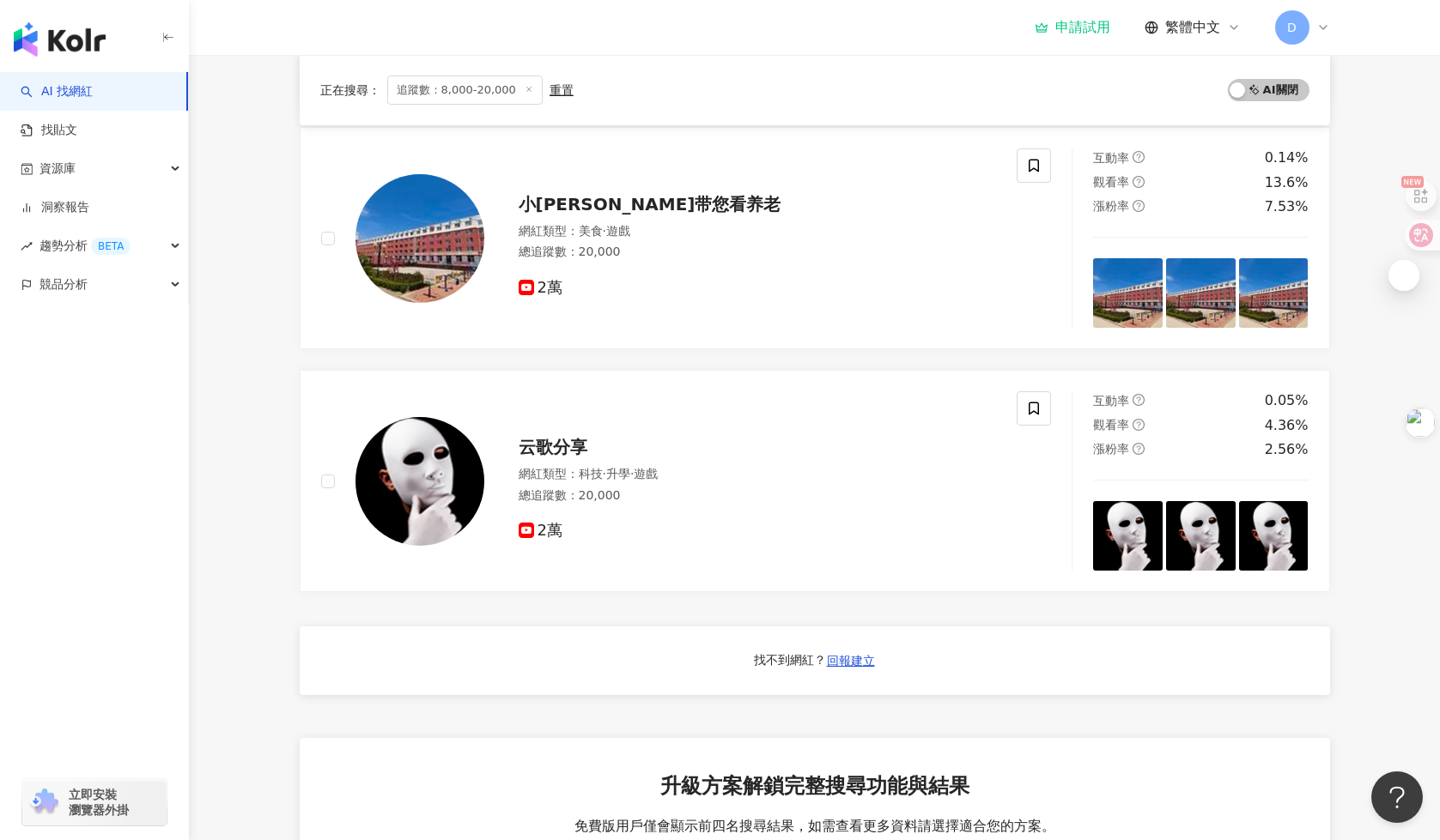
scroll to position [994, 0]
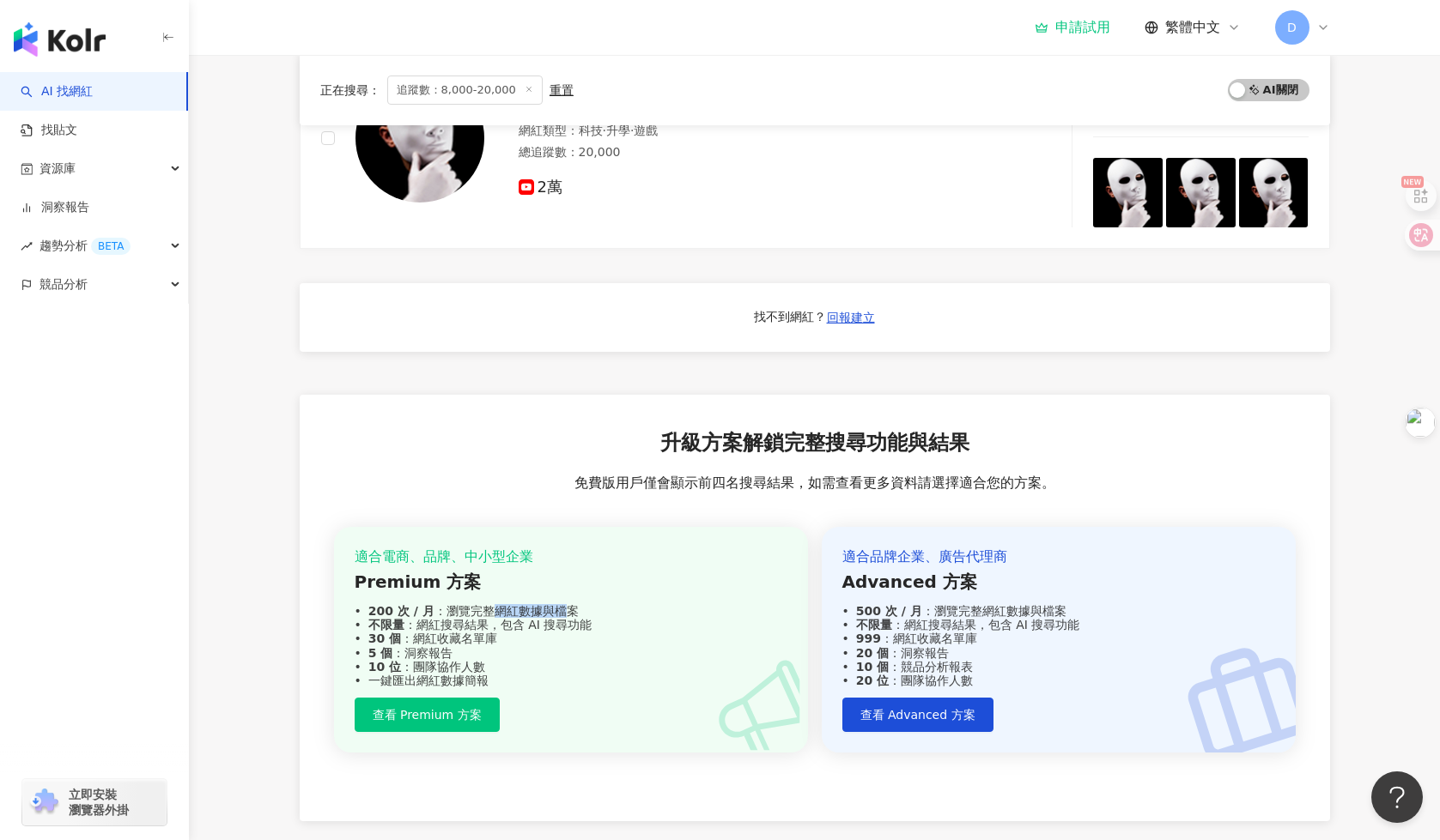
drag, startPoint x: 485, startPoint y: 607, endPoint x: 572, endPoint y: 607, distance: 87.0
click at [572, 607] on div "200 次 / 月 ：瀏覽完整網紅數據與檔案" at bounding box center [571, 611] width 433 height 14
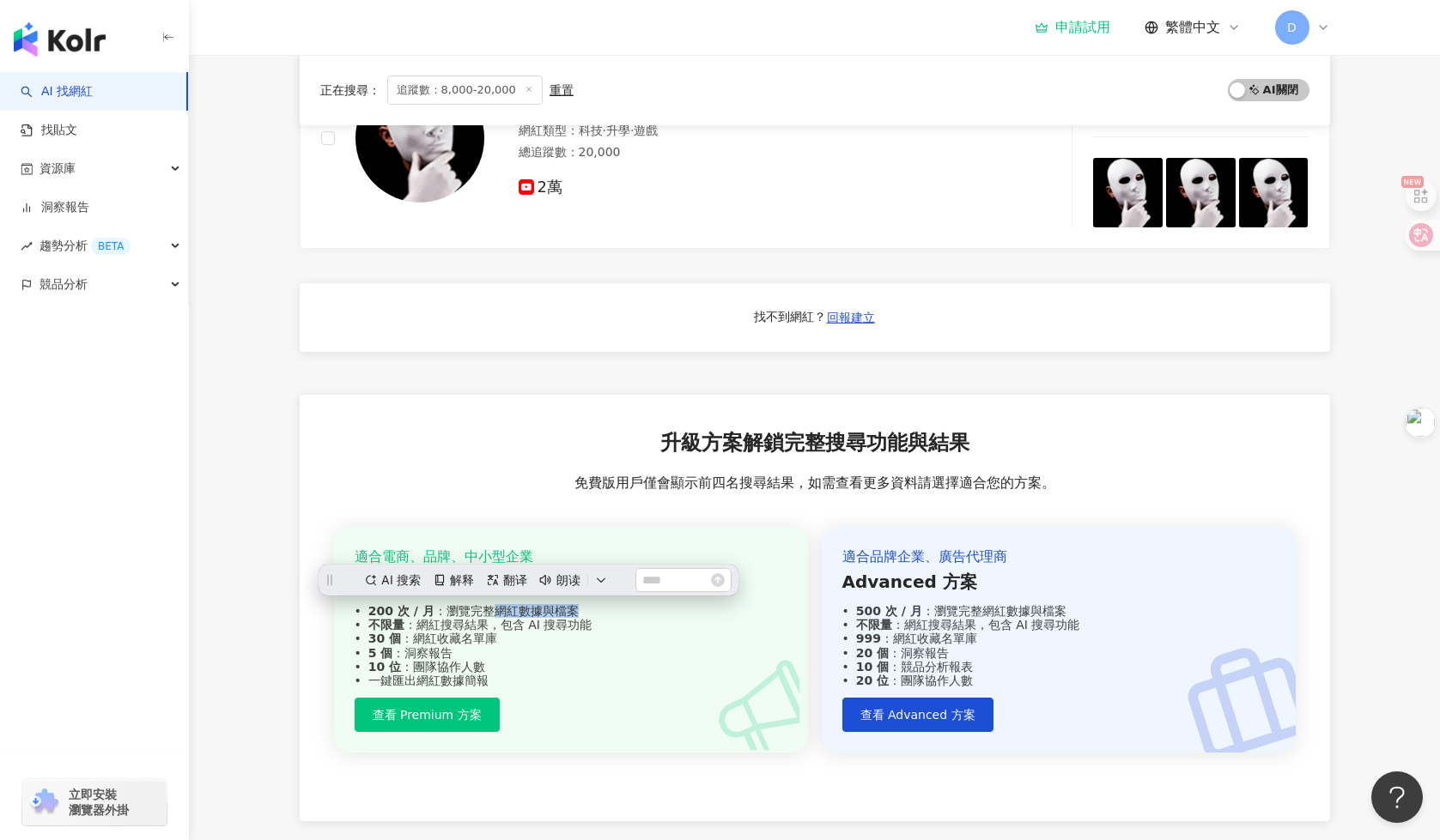
scroll to position [0, 0]
click at [630, 607] on div "200 次 / 月 ：瀏覽完整網紅數據與檔案" at bounding box center [571, 611] width 433 height 14
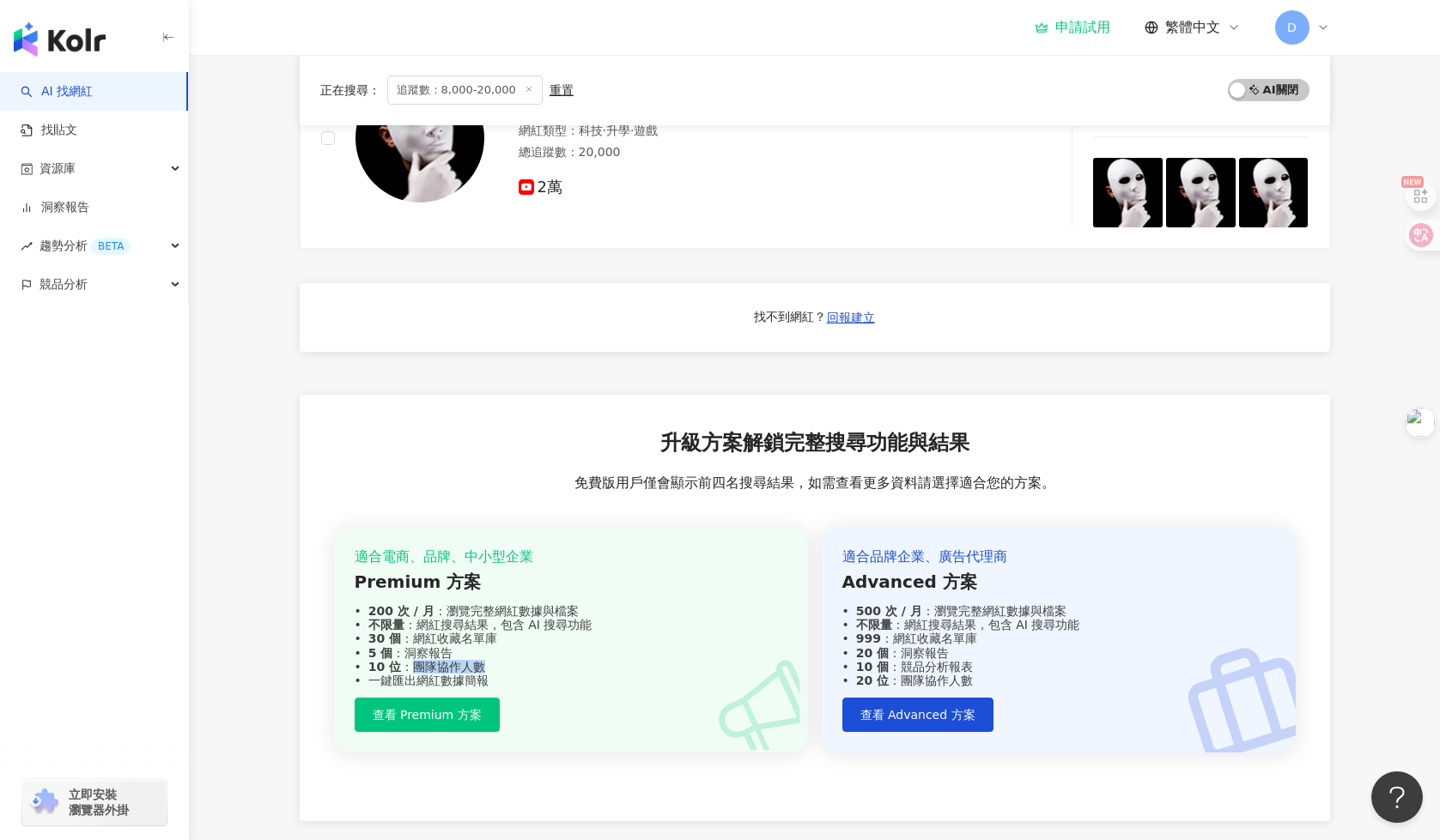
drag, startPoint x: 407, startPoint y: 668, endPoint x: 516, endPoint y: 674, distance: 109.2
click at [516, 674] on div "適合電商、品牌、中小型企業 Premium 方案 200 次 / 月 ：瀏覽完整網紅數據與檔案 不限量 ：網紅搜尋結果，包含 AI 搜尋功能 30 個 ：網紅…" at bounding box center [571, 618] width 433 height 140
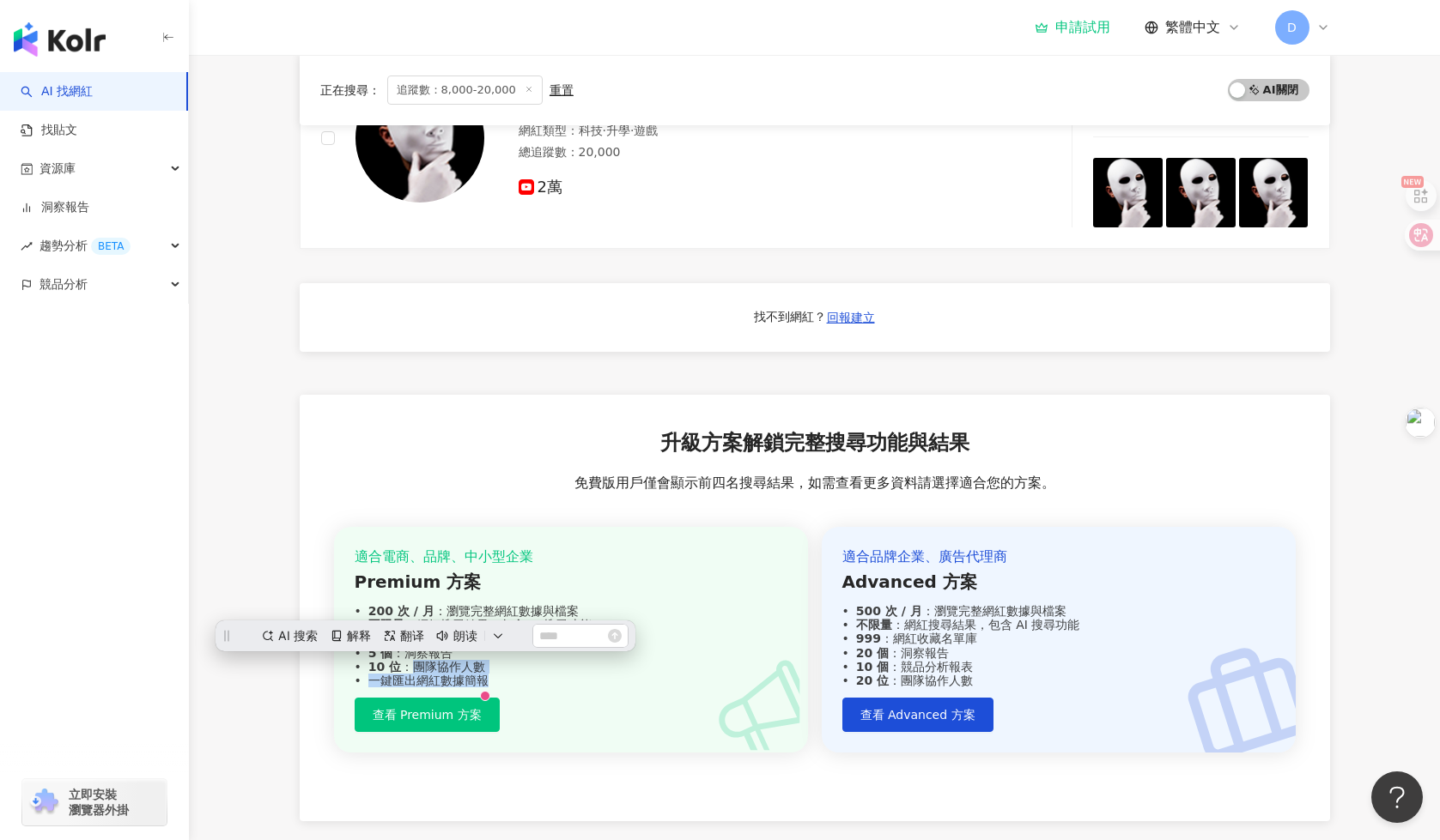
click at [627, 666] on div "10 位 ：團隊協作人數" at bounding box center [571, 666] width 433 height 14
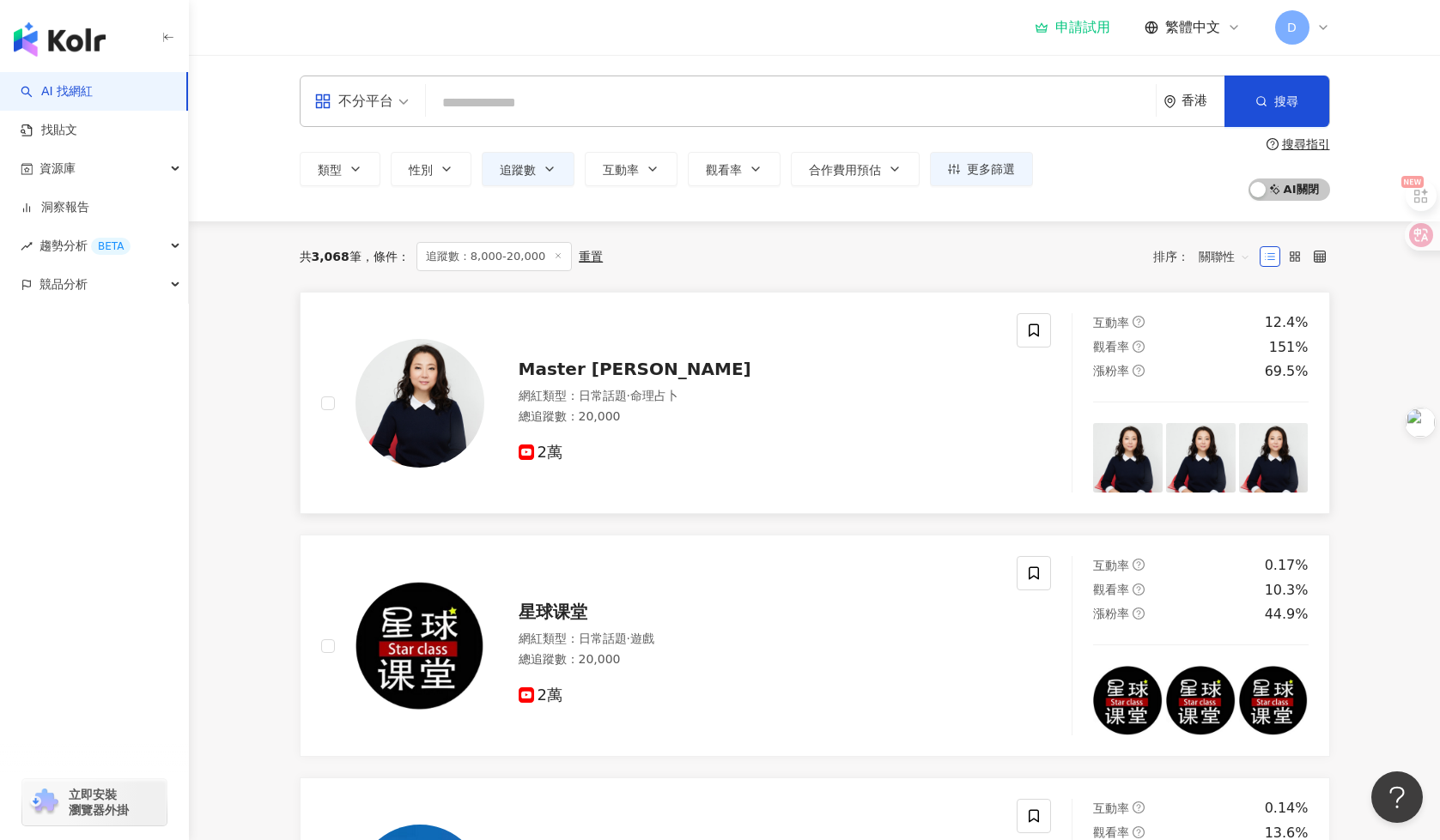
click at [578, 360] on span "Master [PERSON_NAME]" at bounding box center [635, 369] width 233 height 21
click at [414, 107] on div "不分平台" at bounding box center [361, 100] width 114 height 50
click at [383, 243] on div "YouTube" at bounding box center [366, 244] width 97 height 22
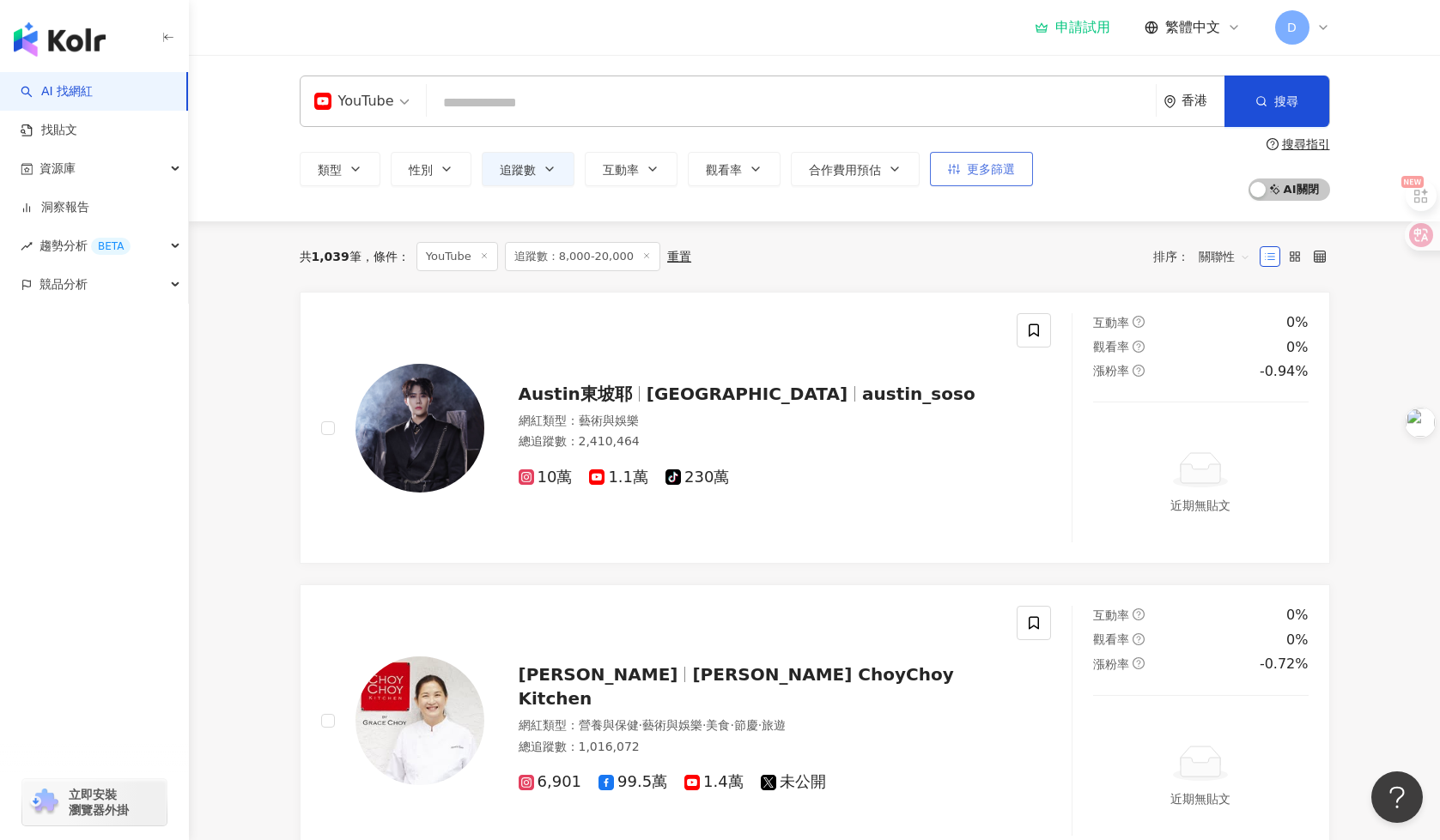
click at [986, 172] on span "更多篩選" at bounding box center [990, 169] width 48 height 14
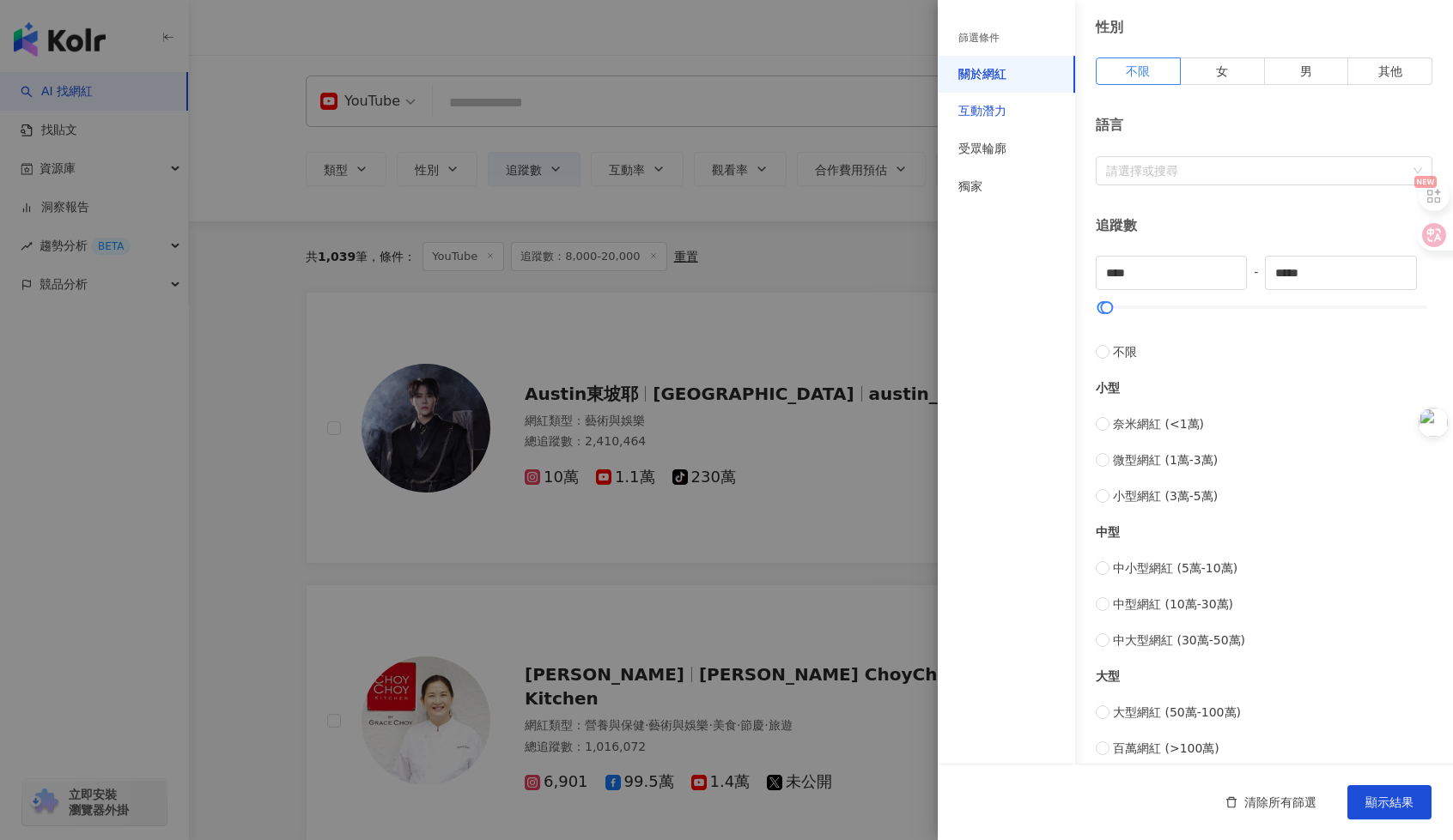
click at [992, 106] on div "互動潛力" at bounding box center [982, 112] width 48 height 17
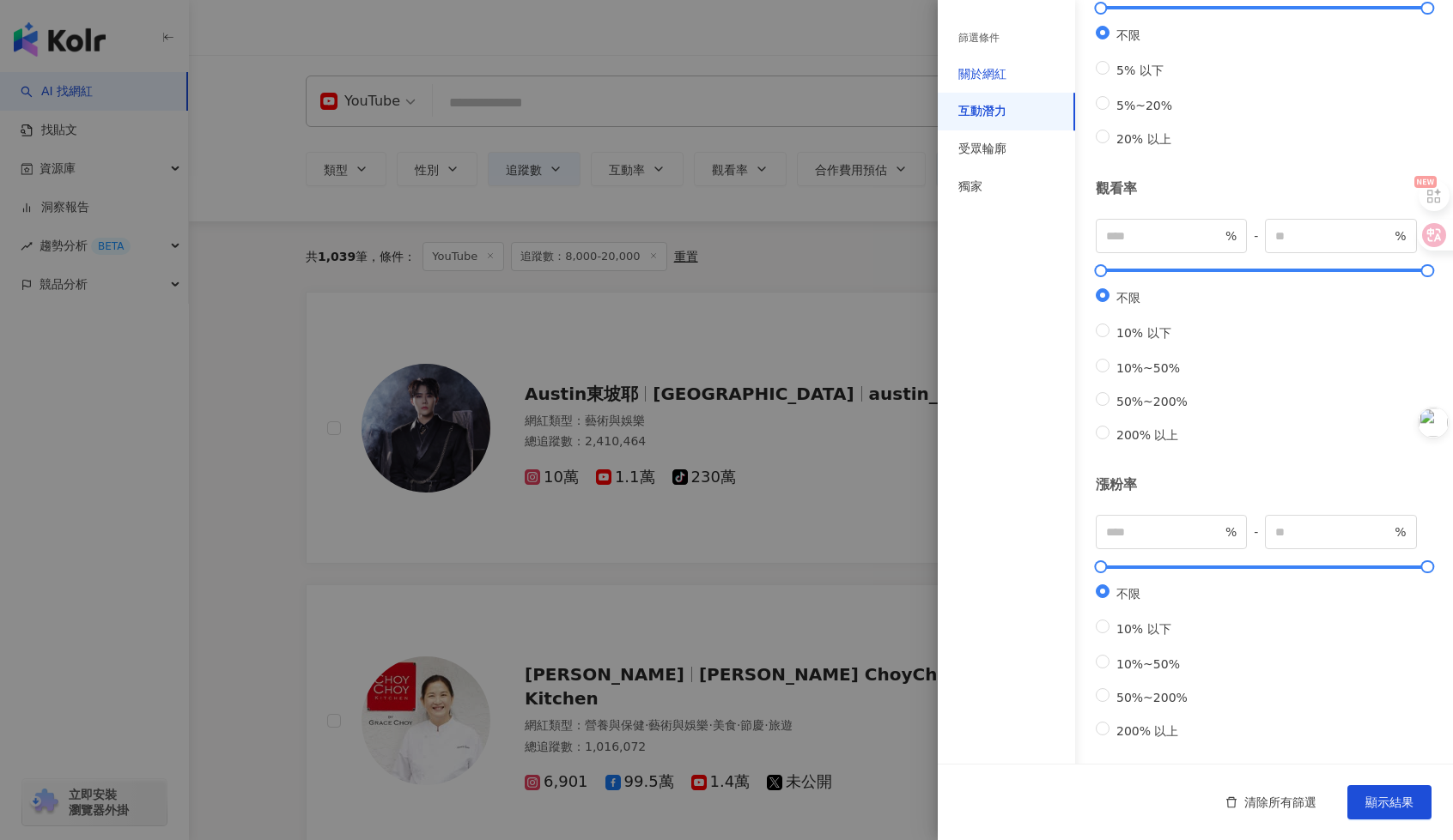
click at [993, 79] on div "關於網紅" at bounding box center [982, 74] width 48 height 17
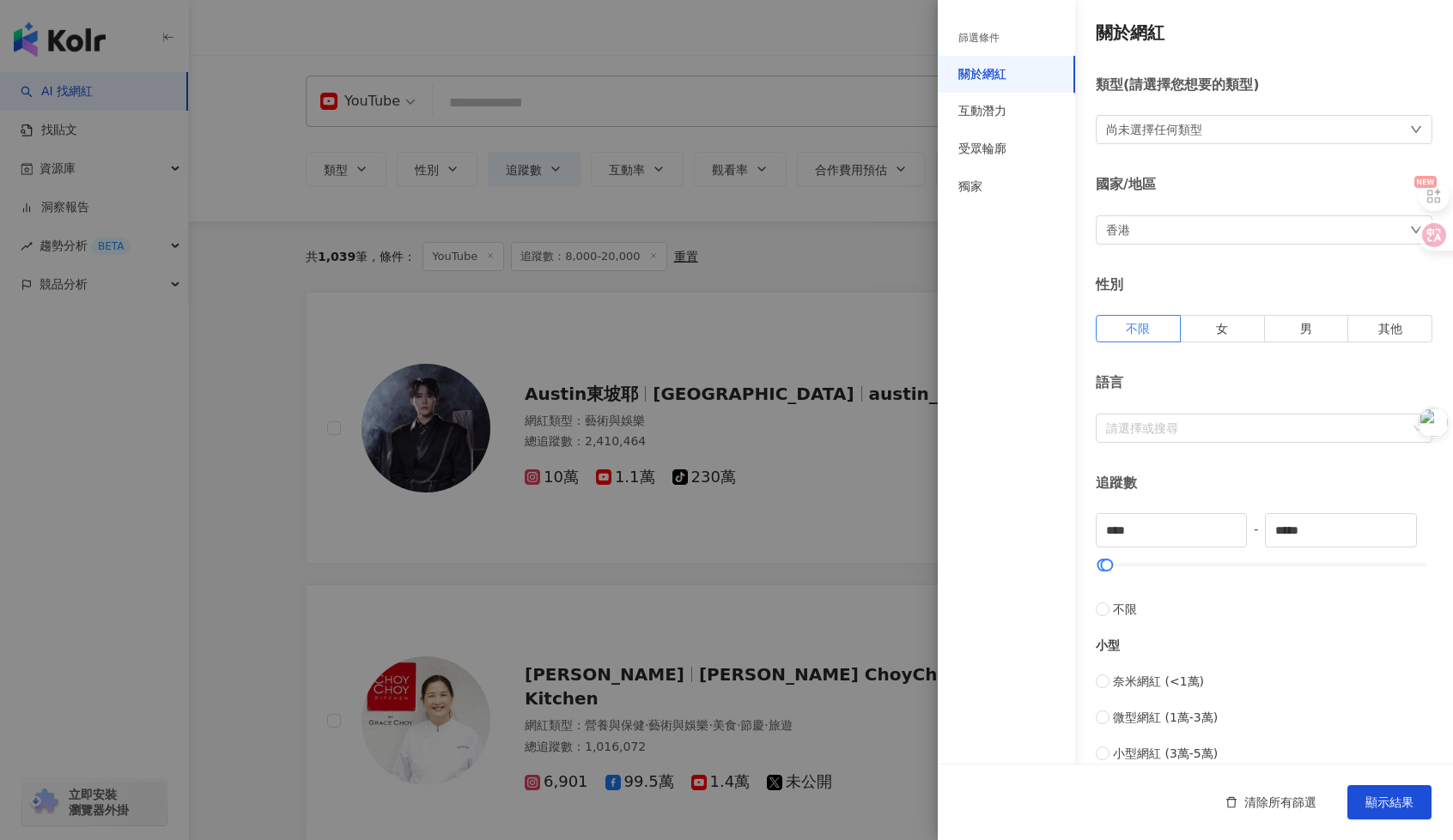
click at [1262, 125] on div "尚未選擇任何類型" at bounding box center [1263, 130] width 337 height 29
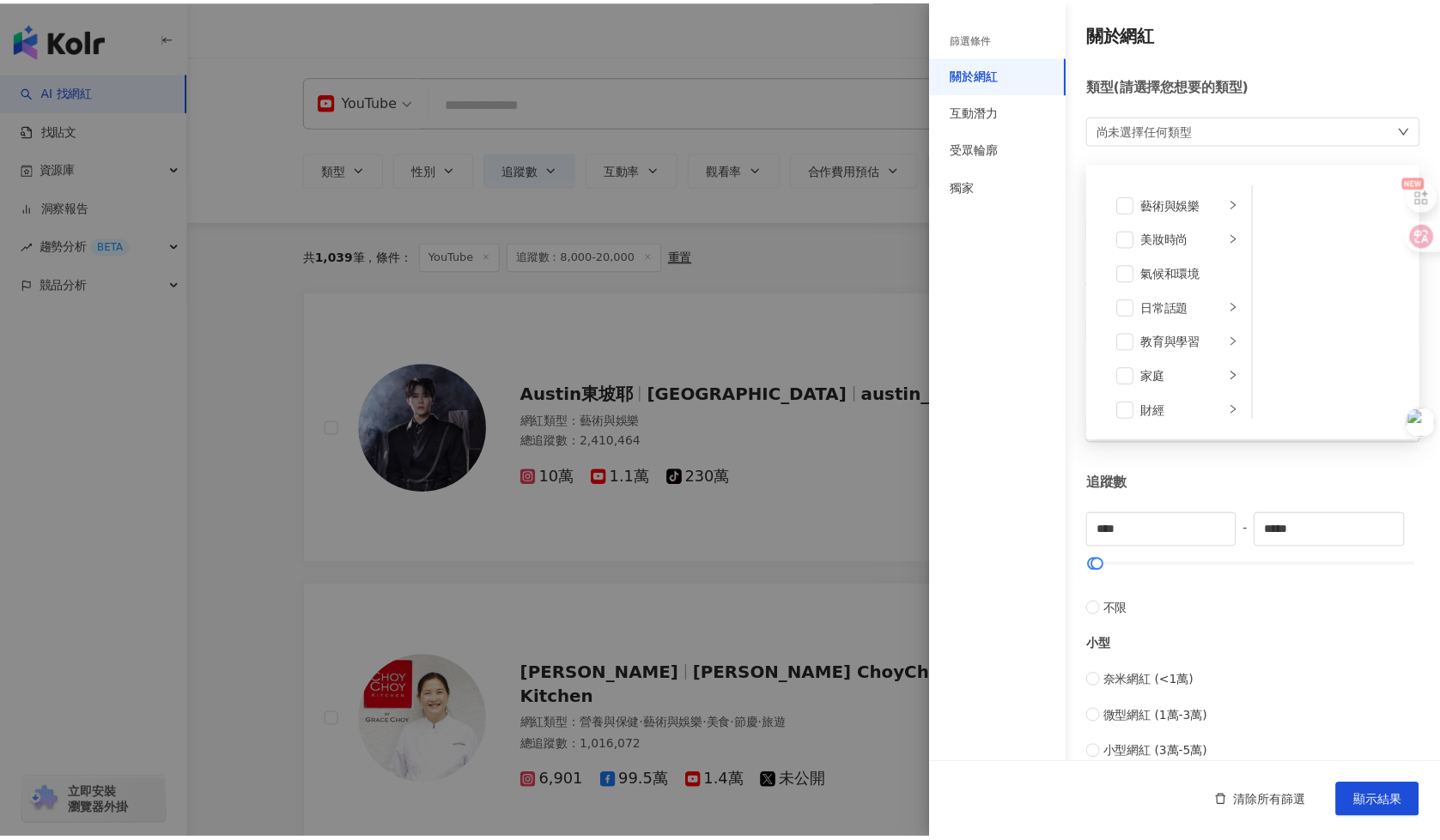
scroll to position [73, 0]
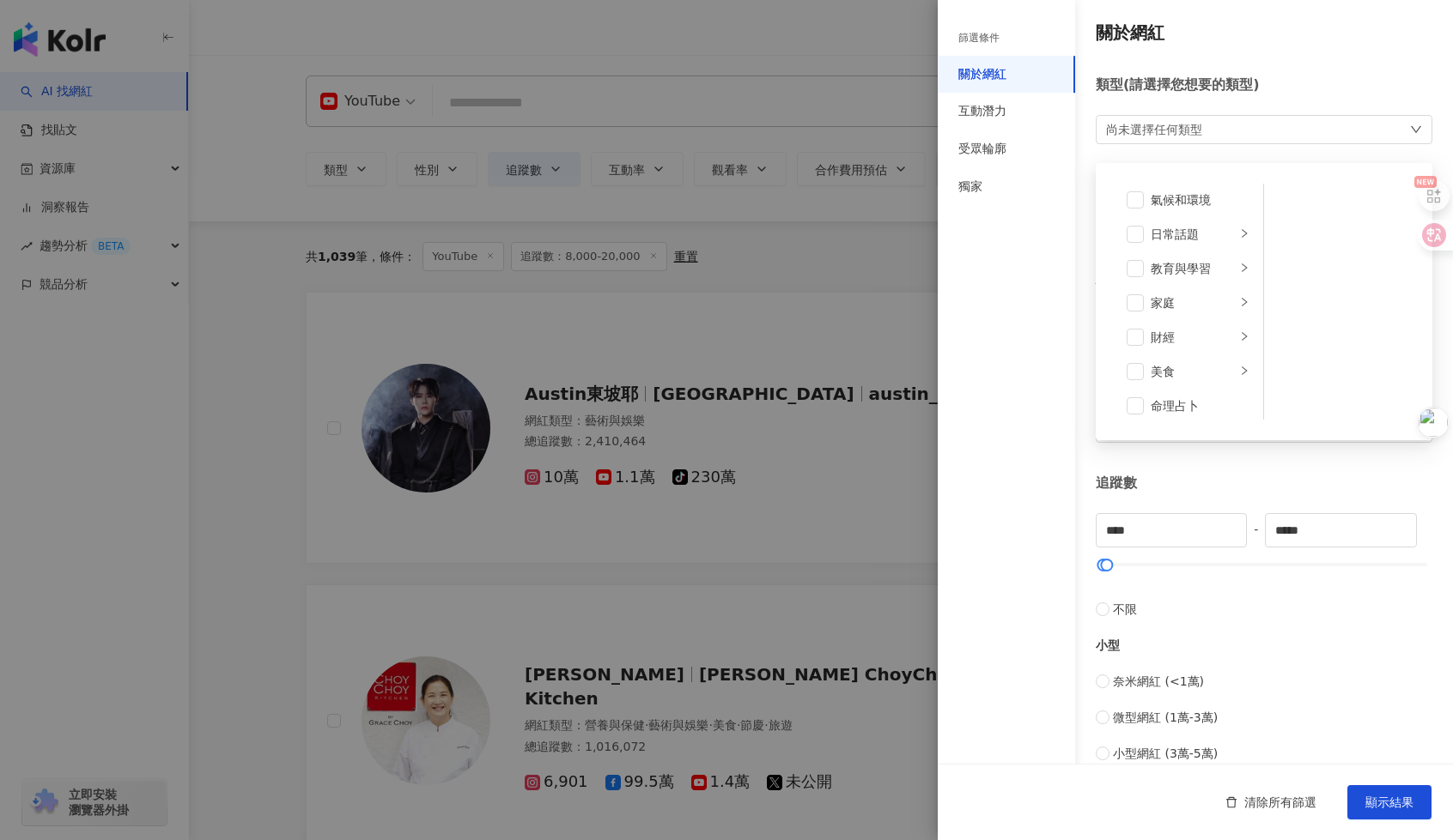
click at [794, 281] on div at bounding box center [726, 420] width 1453 height 840
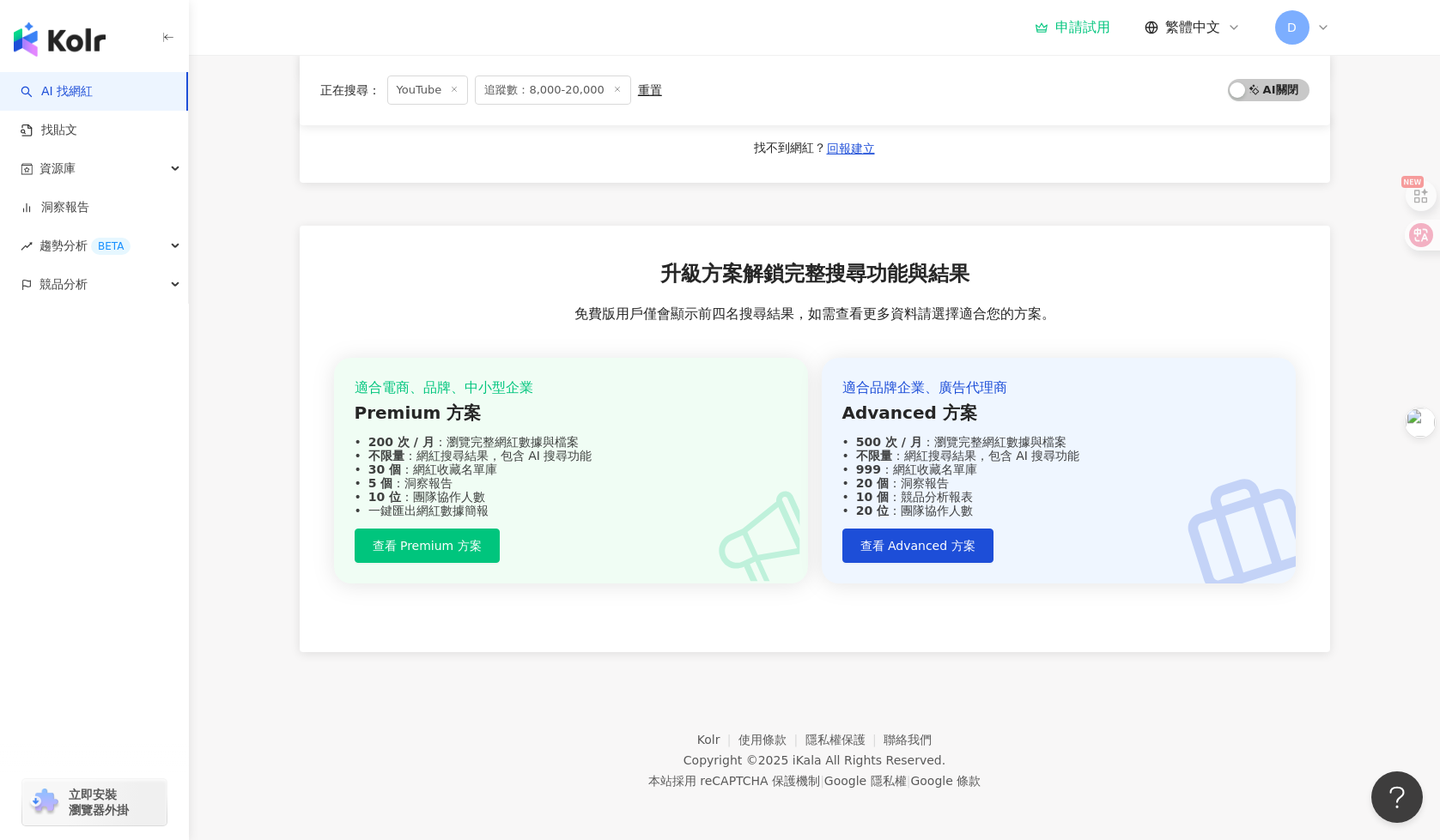
scroll to position [1366, 0]
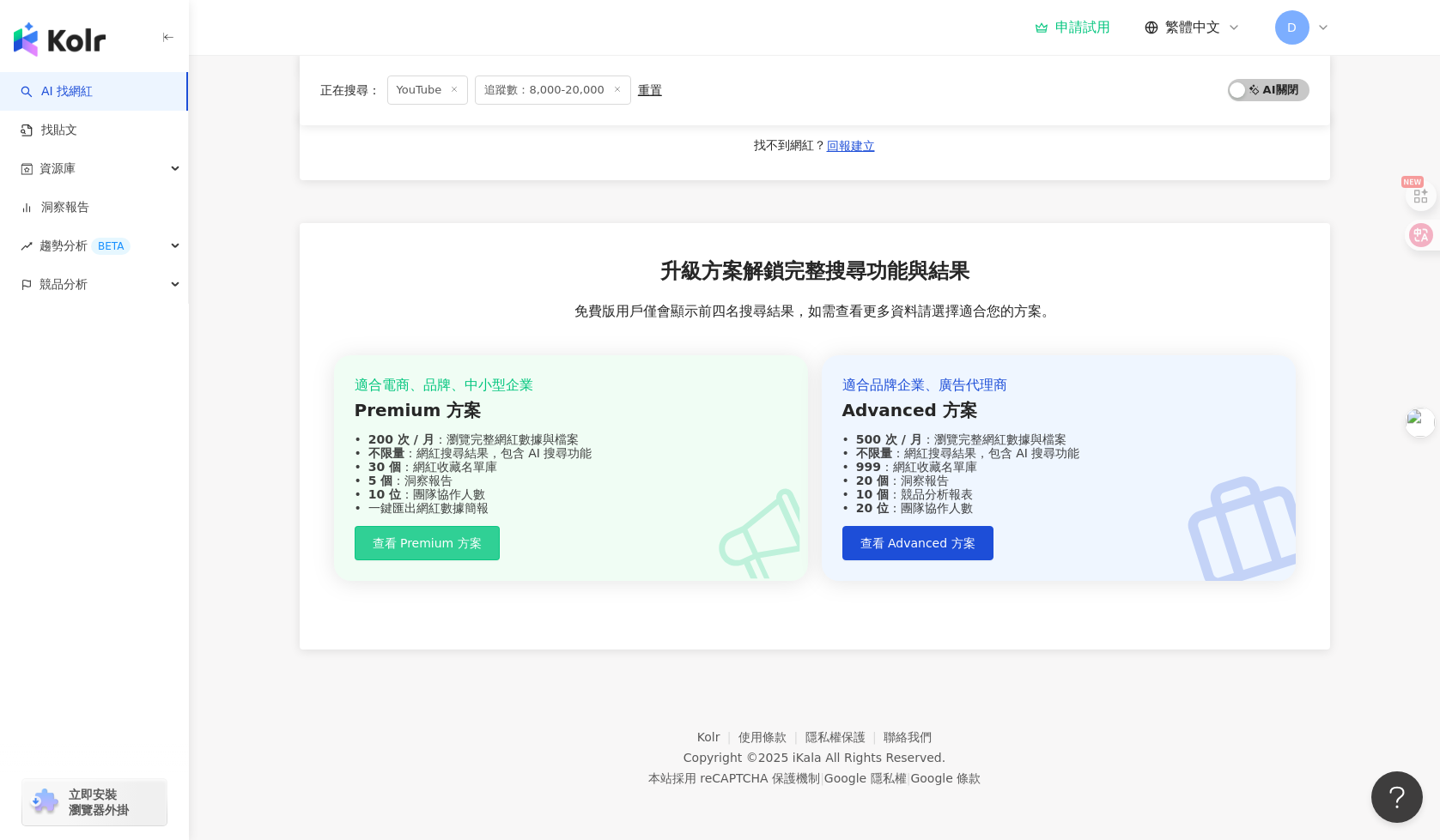
click at [458, 548] on span "查看 Premium 方案" at bounding box center [427, 543] width 109 height 14
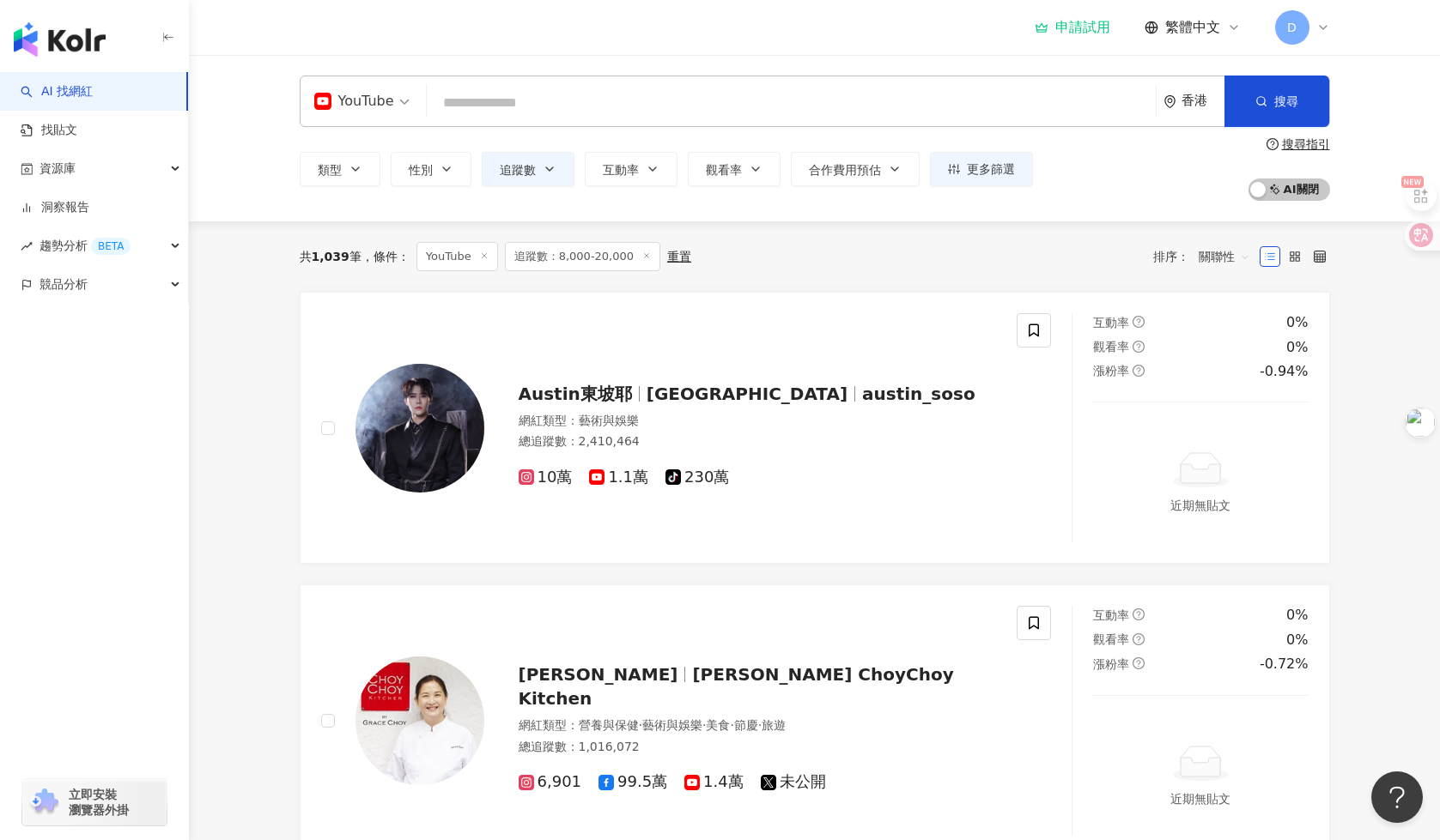
click at [608, 259] on span "追蹤數：8,000-20,000" at bounding box center [583, 256] width 156 height 29
click at [557, 255] on span "追蹤數：8,000-20,000" at bounding box center [583, 256] width 156 height 29
click at [1011, 169] on span "更多篩選" at bounding box center [990, 169] width 48 height 14
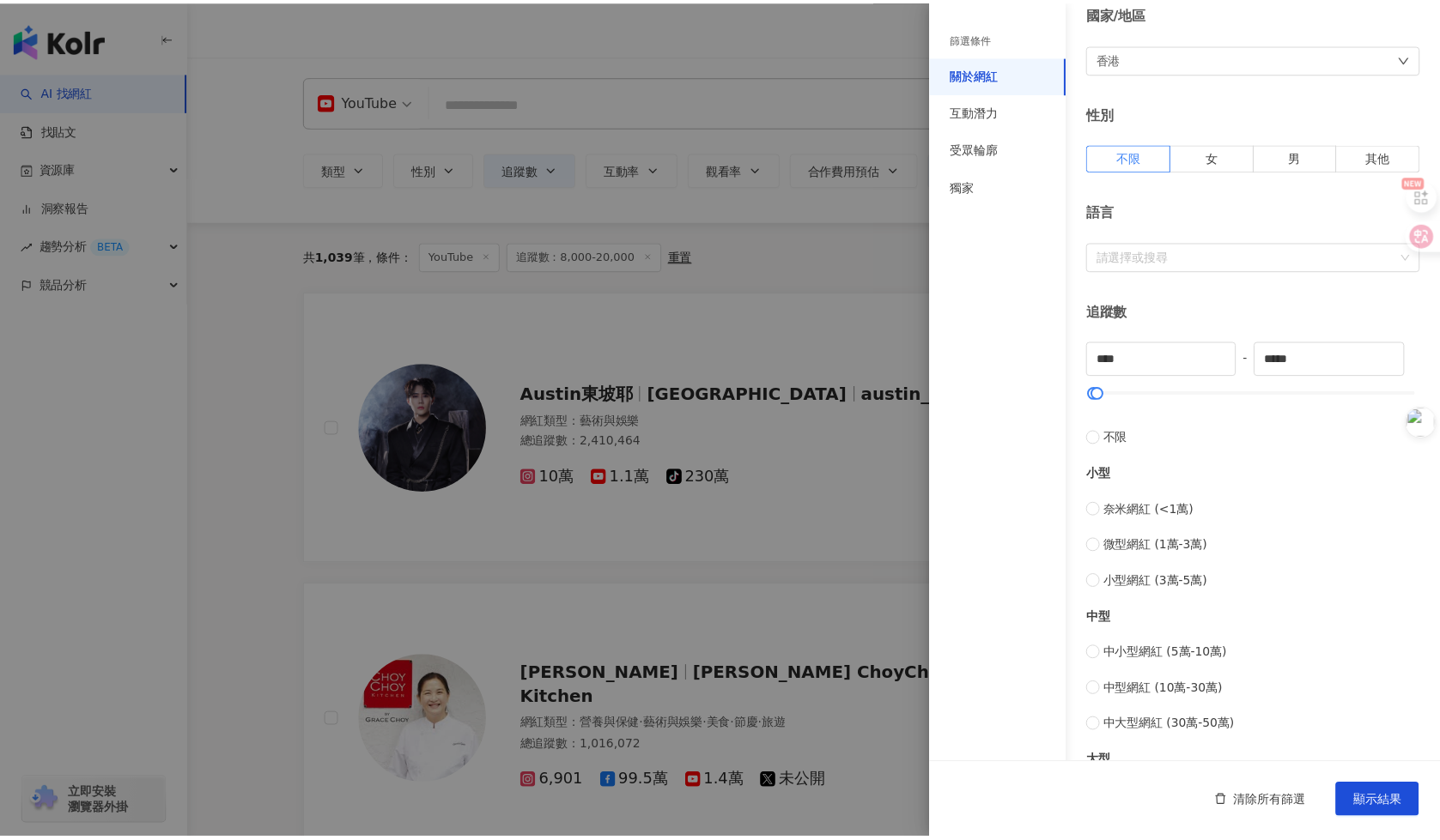
scroll to position [429, 0]
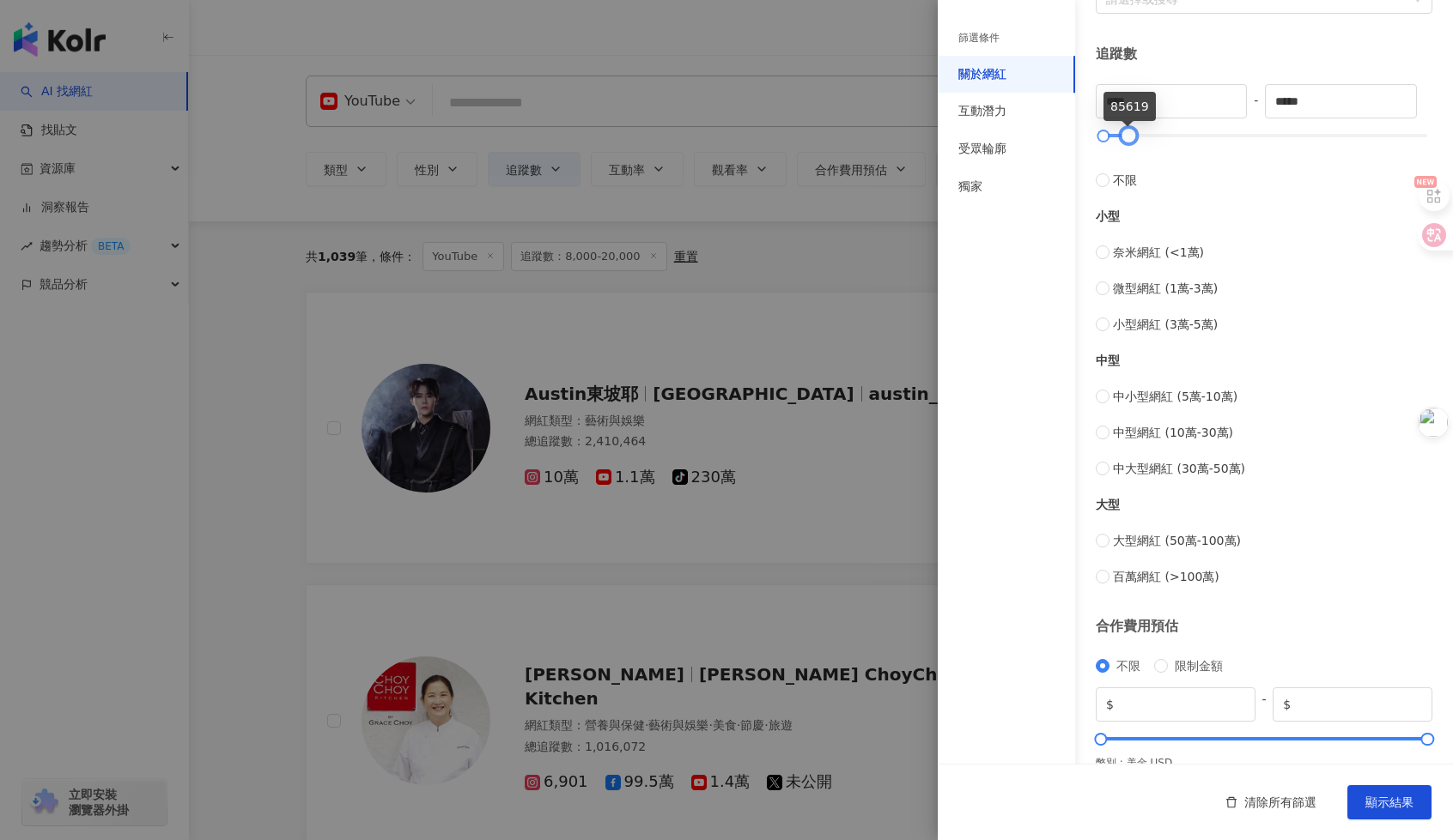
type input "*****"
drag, startPoint x: 1115, startPoint y: 133, endPoint x: 1132, endPoint y: 134, distance: 17.0
click at [1132, 134] on div at bounding box center [1131, 136] width 9 height 9
click at [1368, 804] on span "顯示結果" at bounding box center [1388, 802] width 48 height 14
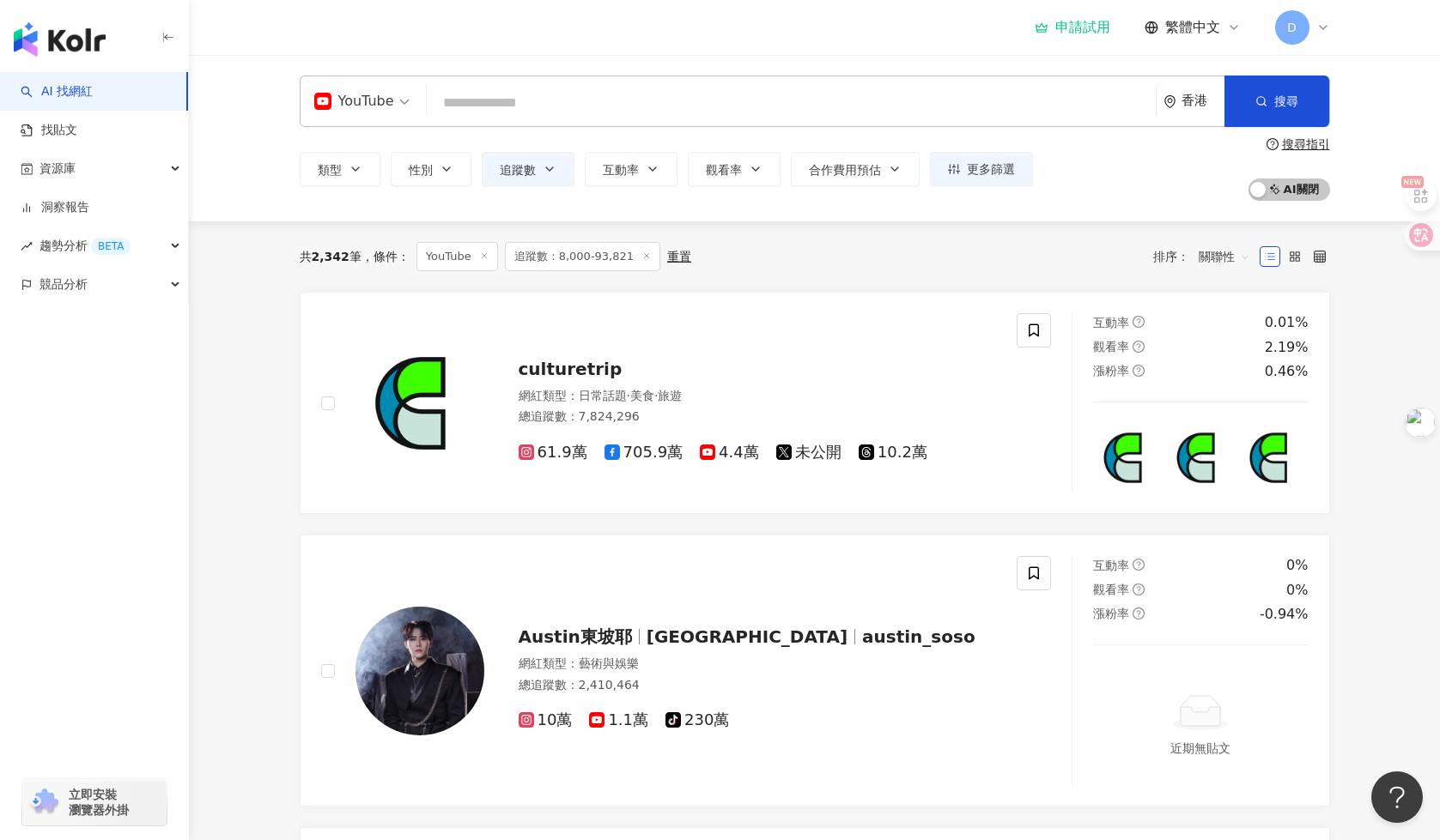
click at [333, 277] on div "共 2,342 筆 條件 ： YouTube 追蹤數：8,000-93,821 重置 排序： 關聯性" at bounding box center [815, 256] width 1031 height 70
click at [839, 98] on input "search" at bounding box center [791, 102] width 715 height 33
type input "*"
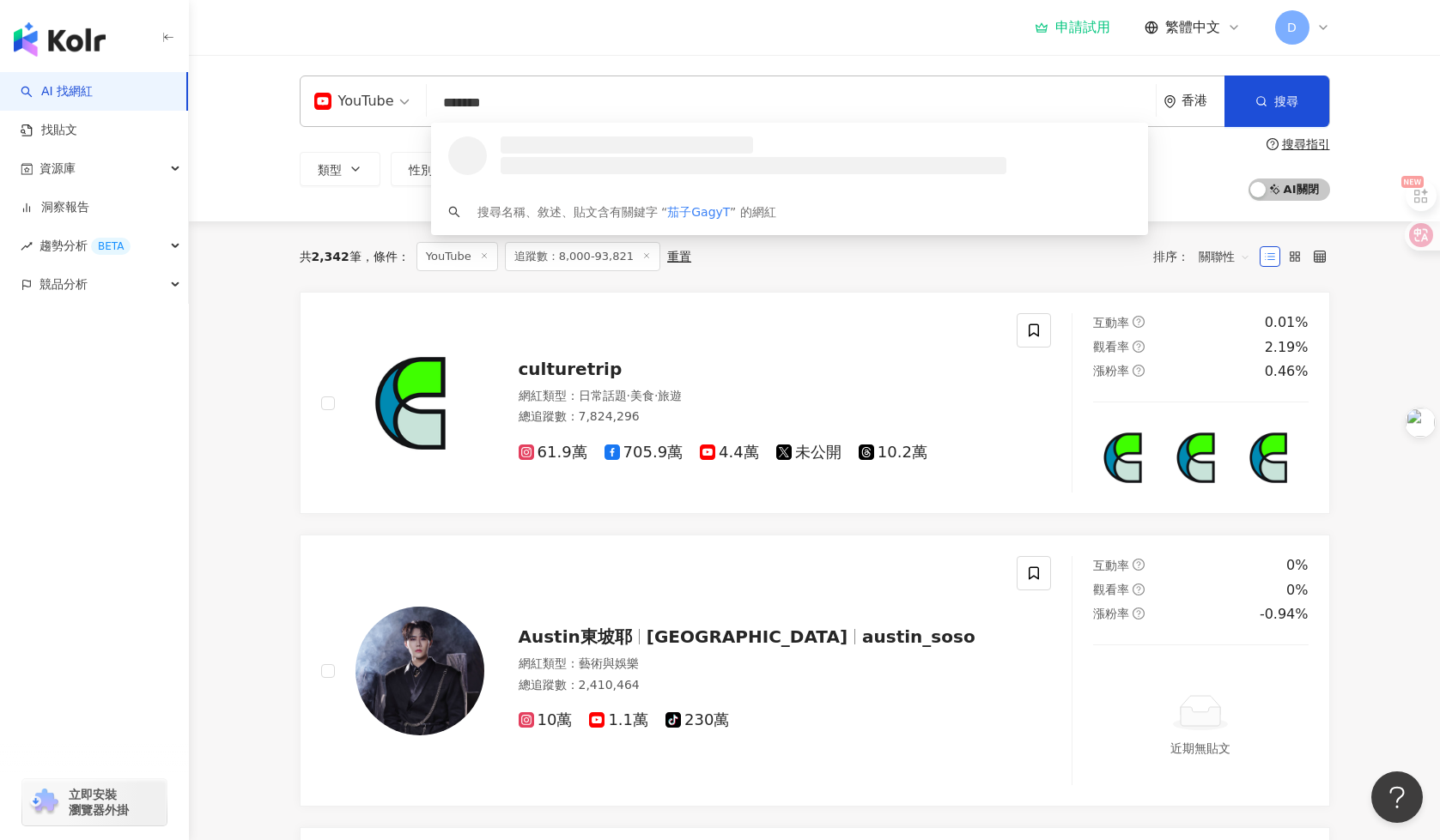
type input "********"
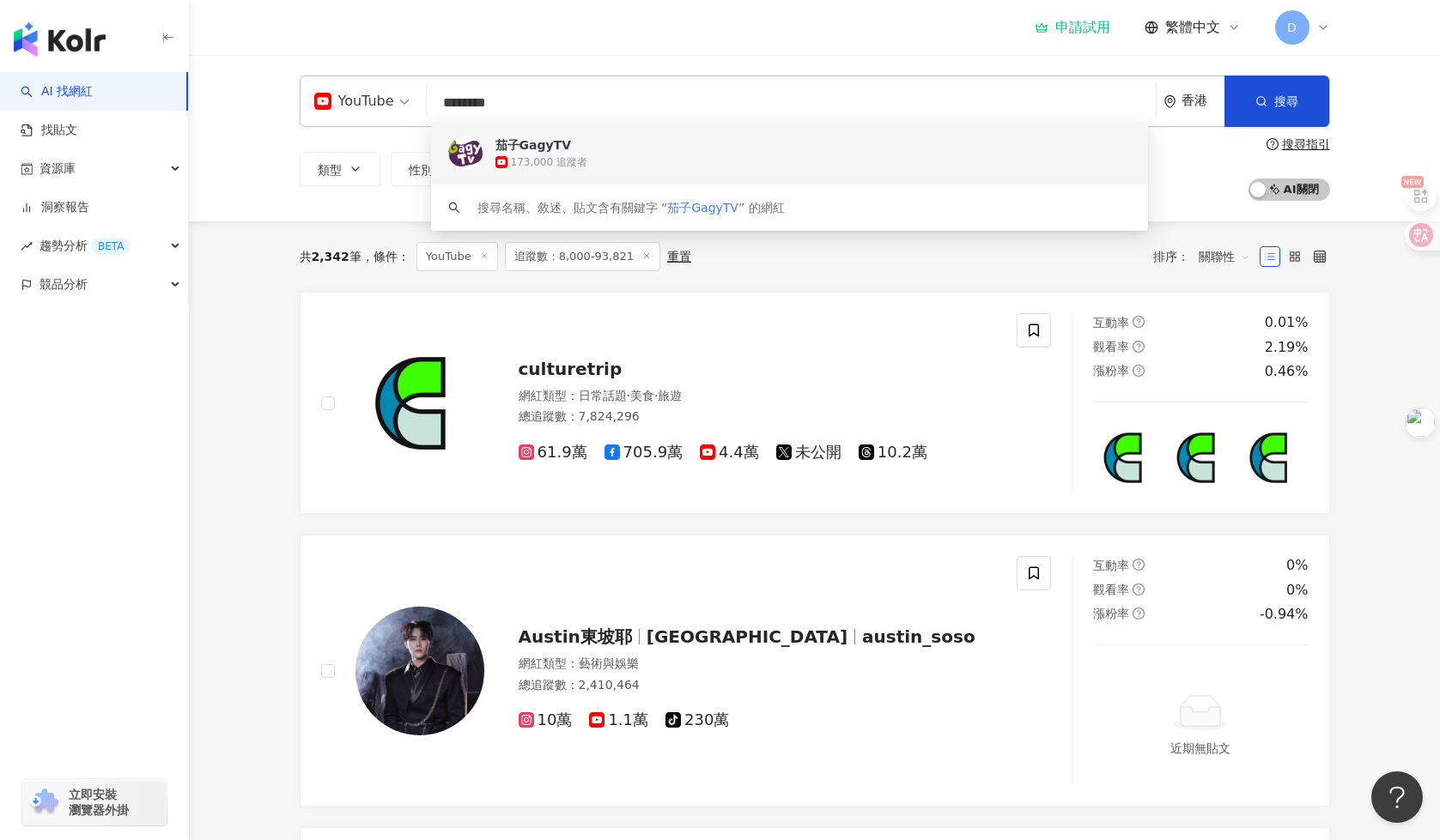
click at [760, 156] on div "173,000 追蹤者" at bounding box center [814, 162] width 636 height 17
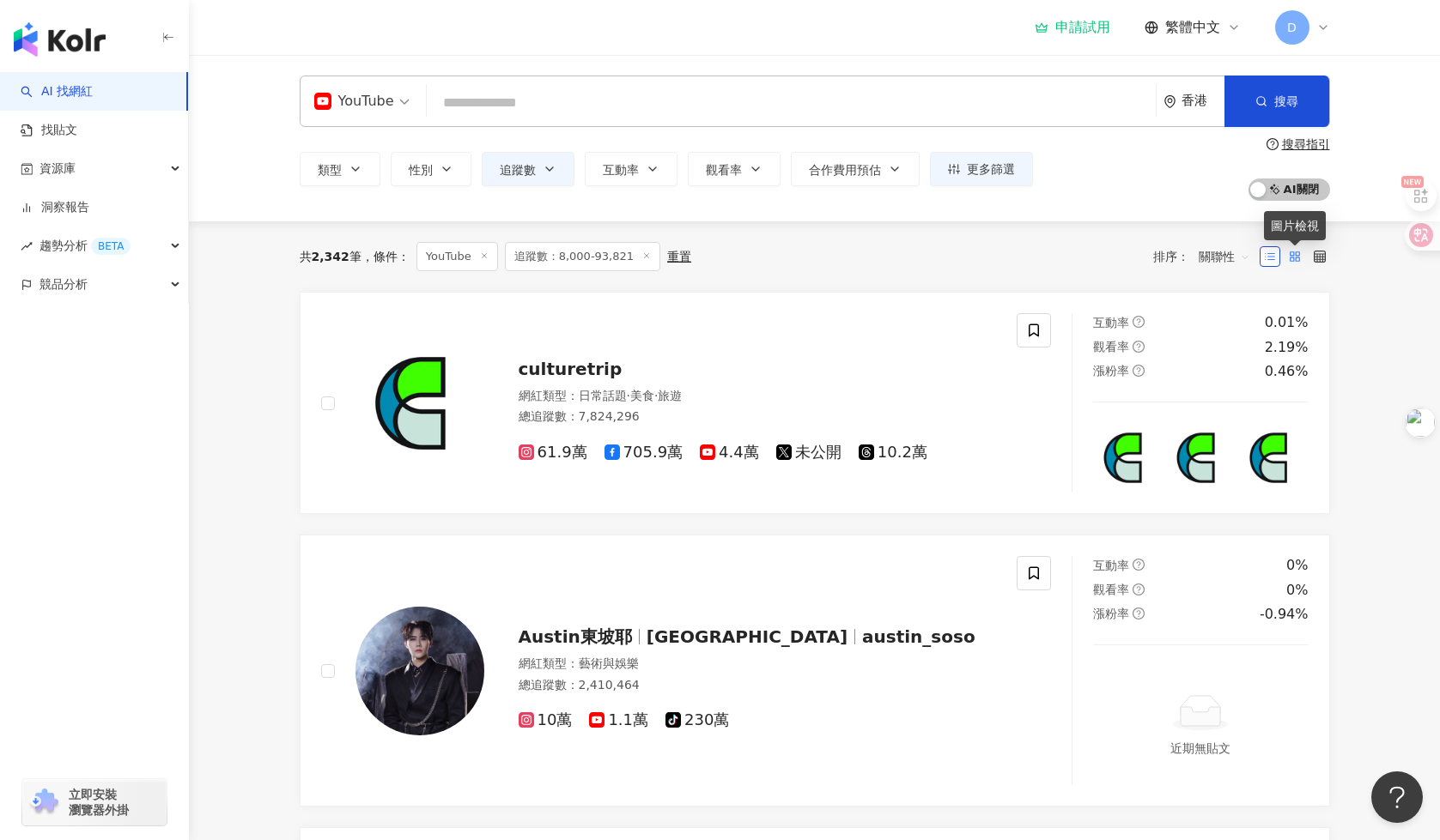
click at [1297, 257] on rect at bounding box center [1297, 259] width 4 height 4
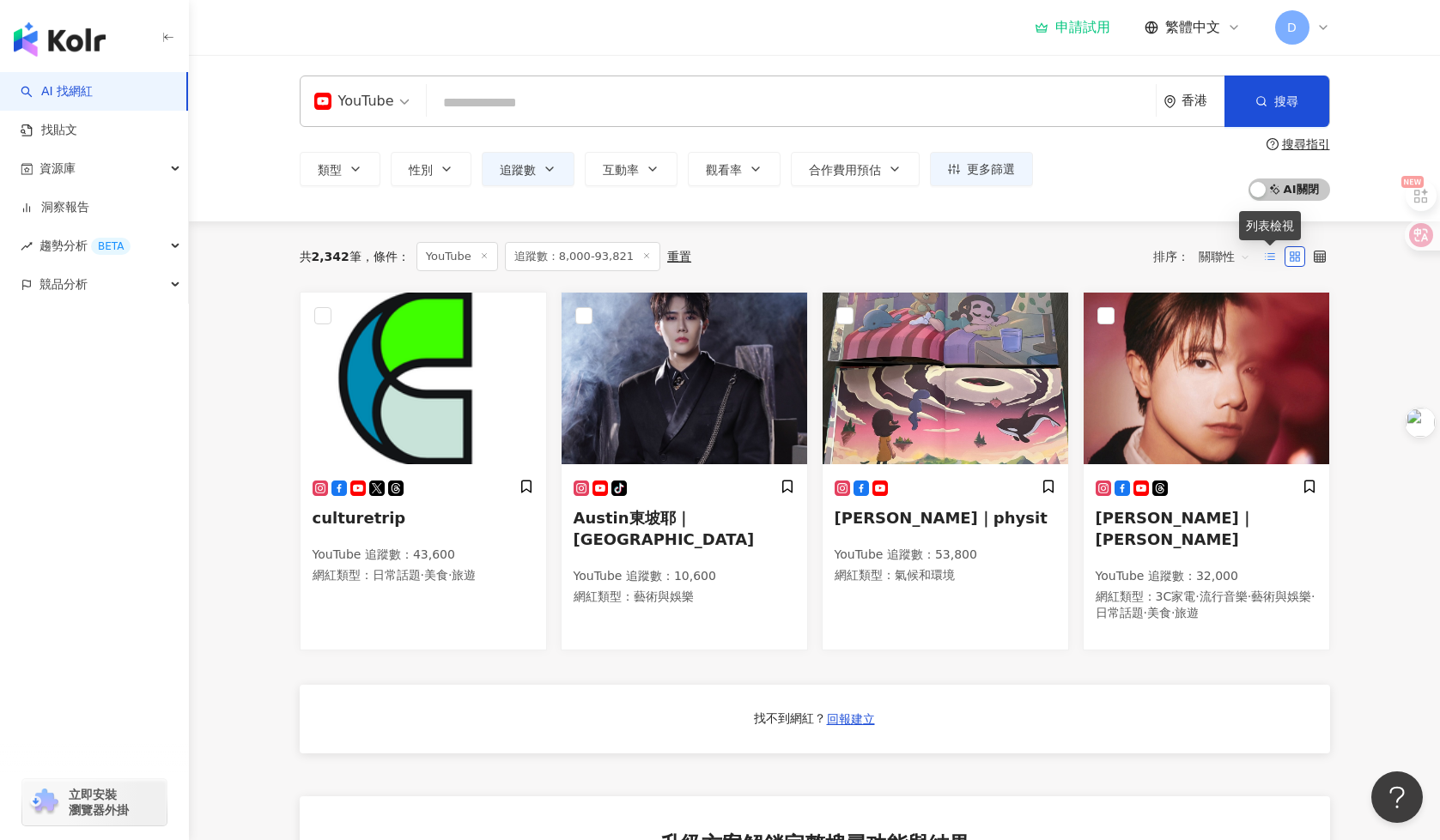
click at [1264, 256] on icon at bounding box center [1269, 256] width 12 height 12
